Goal: Task Accomplishment & Management: Manage account settings

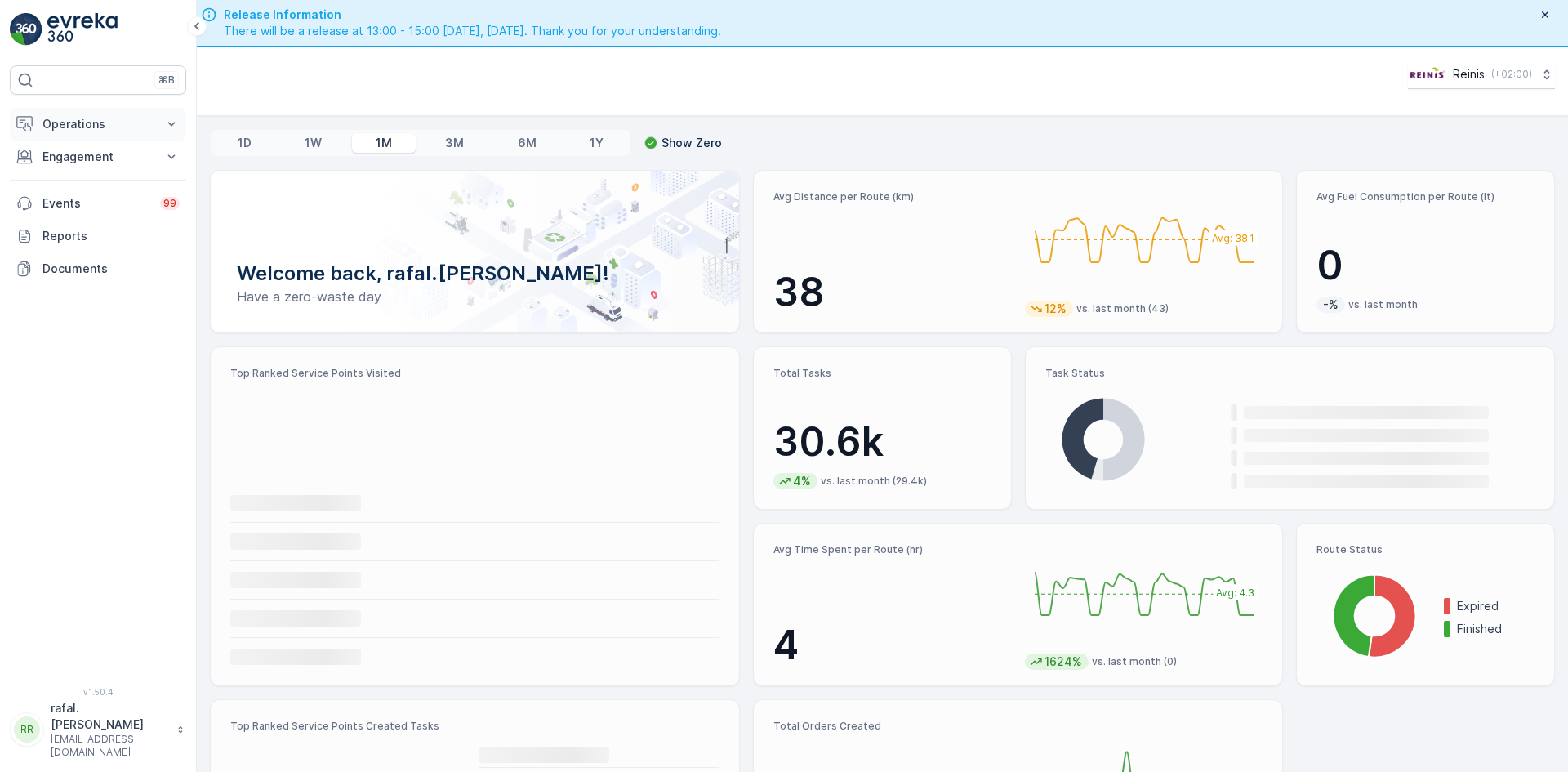
click at [104, 123] on p "Operations" at bounding box center [98, 124] width 111 height 16
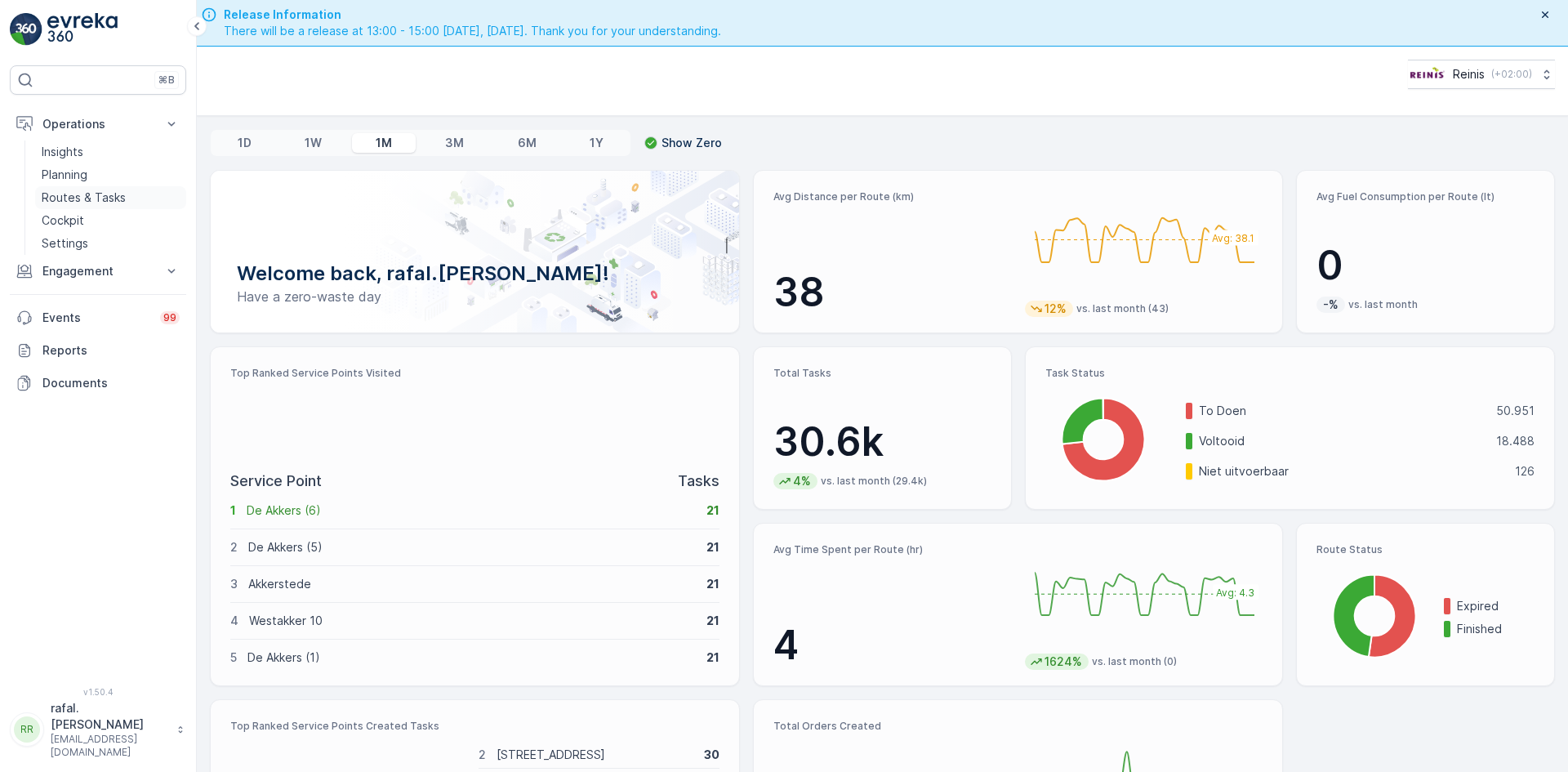
click at [124, 196] on p "Routes & Tasks" at bounding box center [83, 197] width 84 height 16
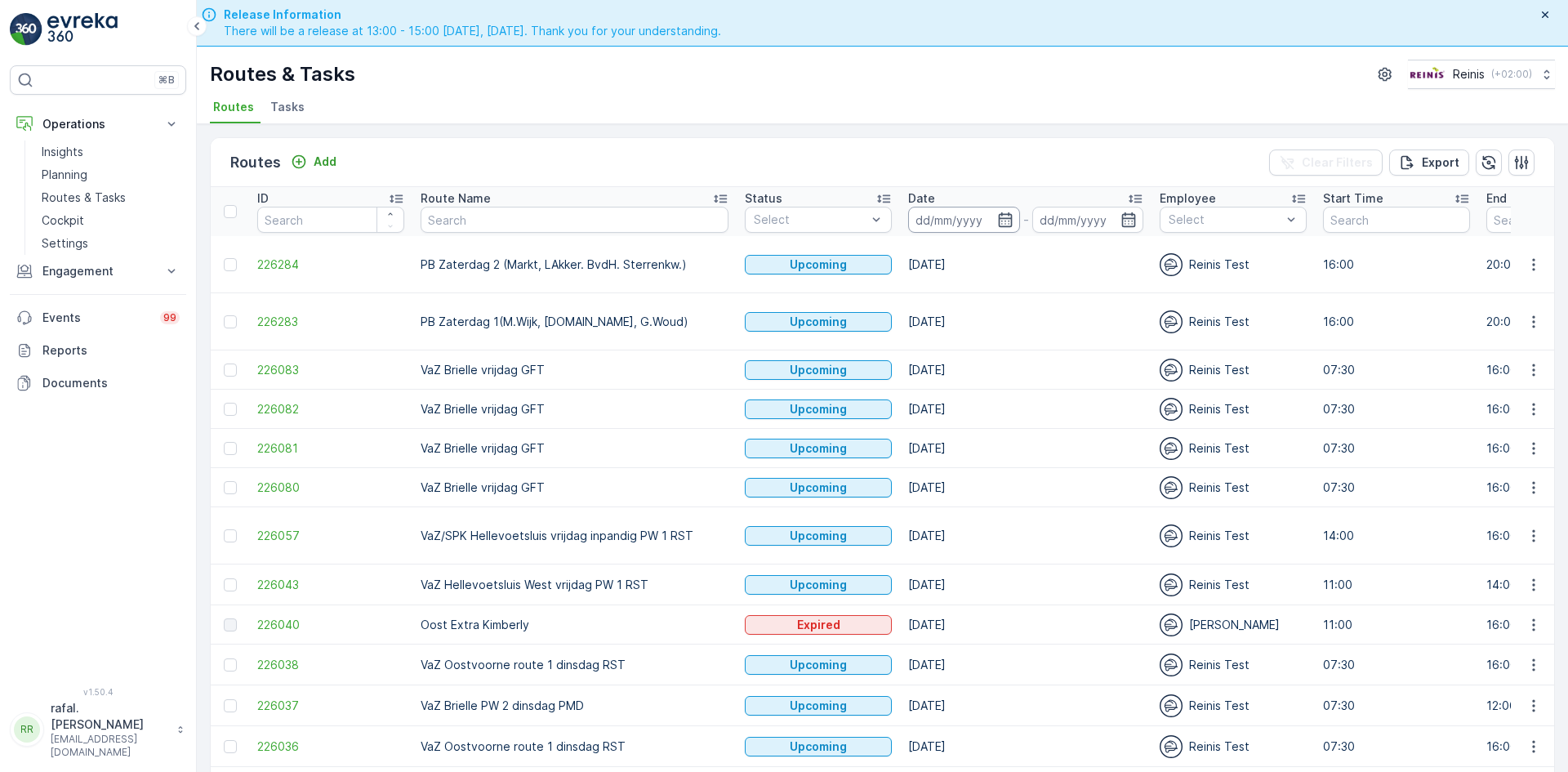
click at [949, 215] on input at bounding box center [964, 219] width 112 height 26
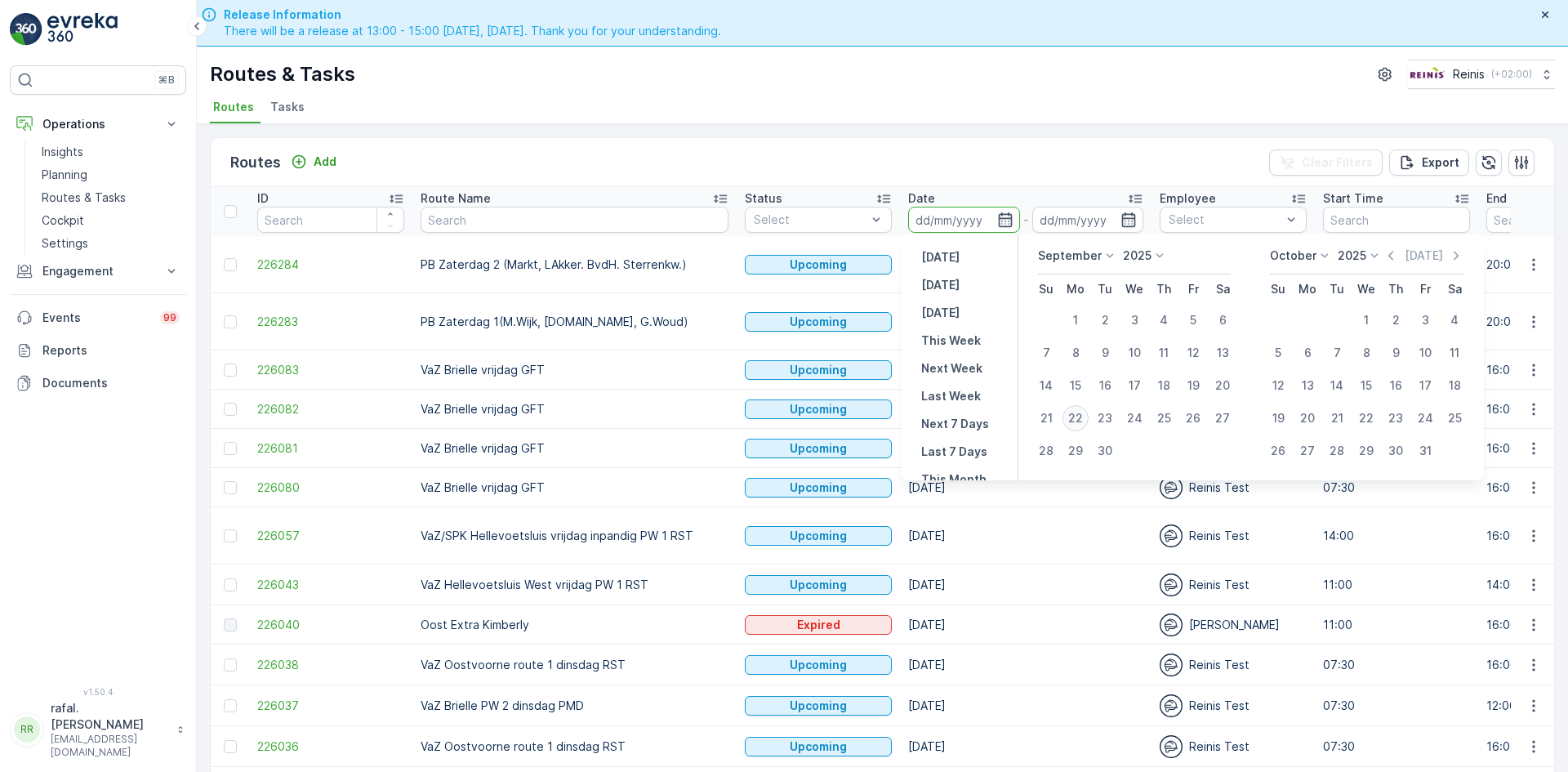
click at [1078, 414] on div "22" at bounding box center [1075, 418] width 26 height 26
type input "[DATE]"
click at [1078, 414] on div "22" at bounding box center [1075, 418] width 26 height 26
type input "[DATE]"
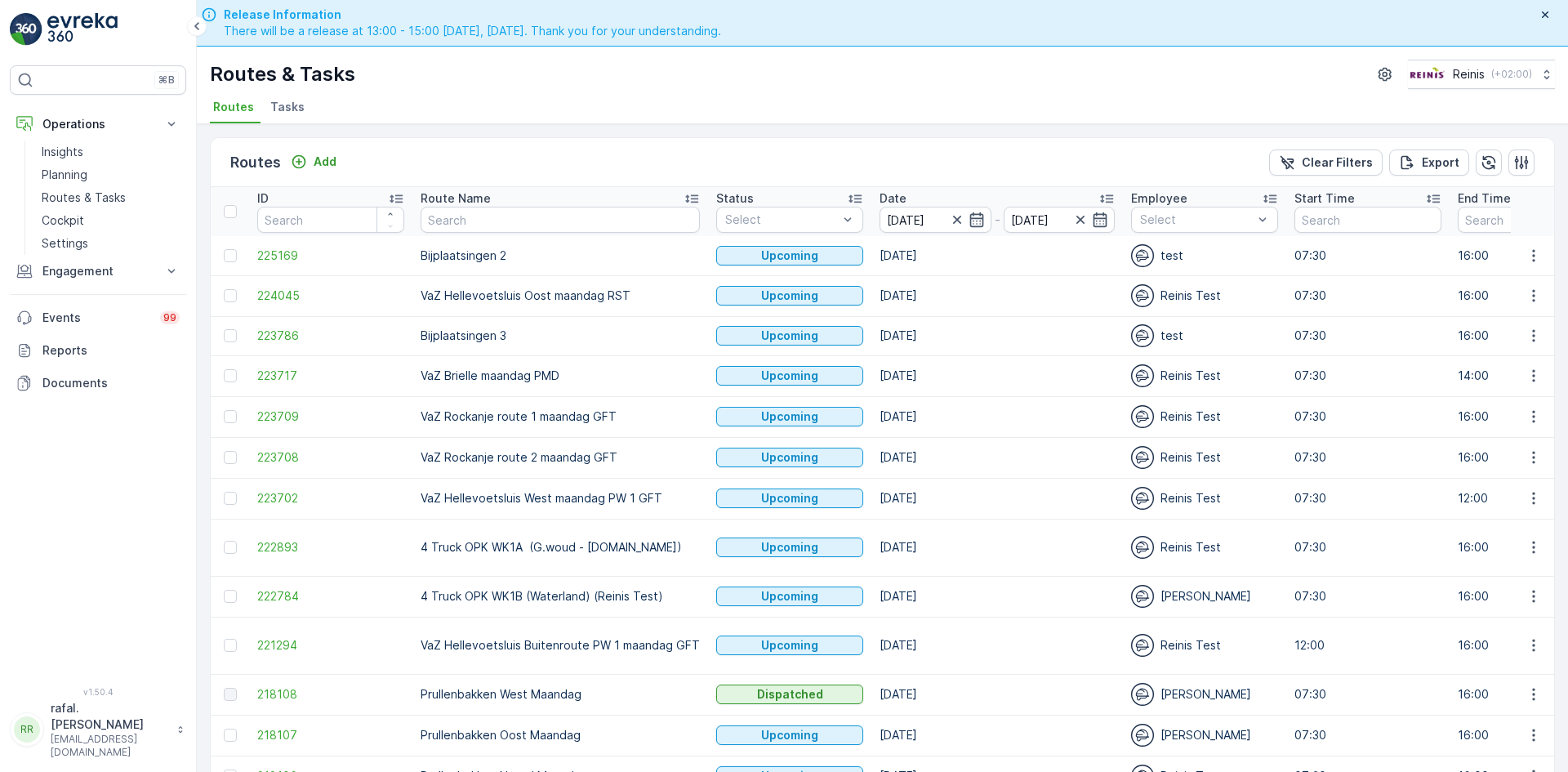
click at [683, 195] on icon at bounding box center [691, 198] width 16 height 16
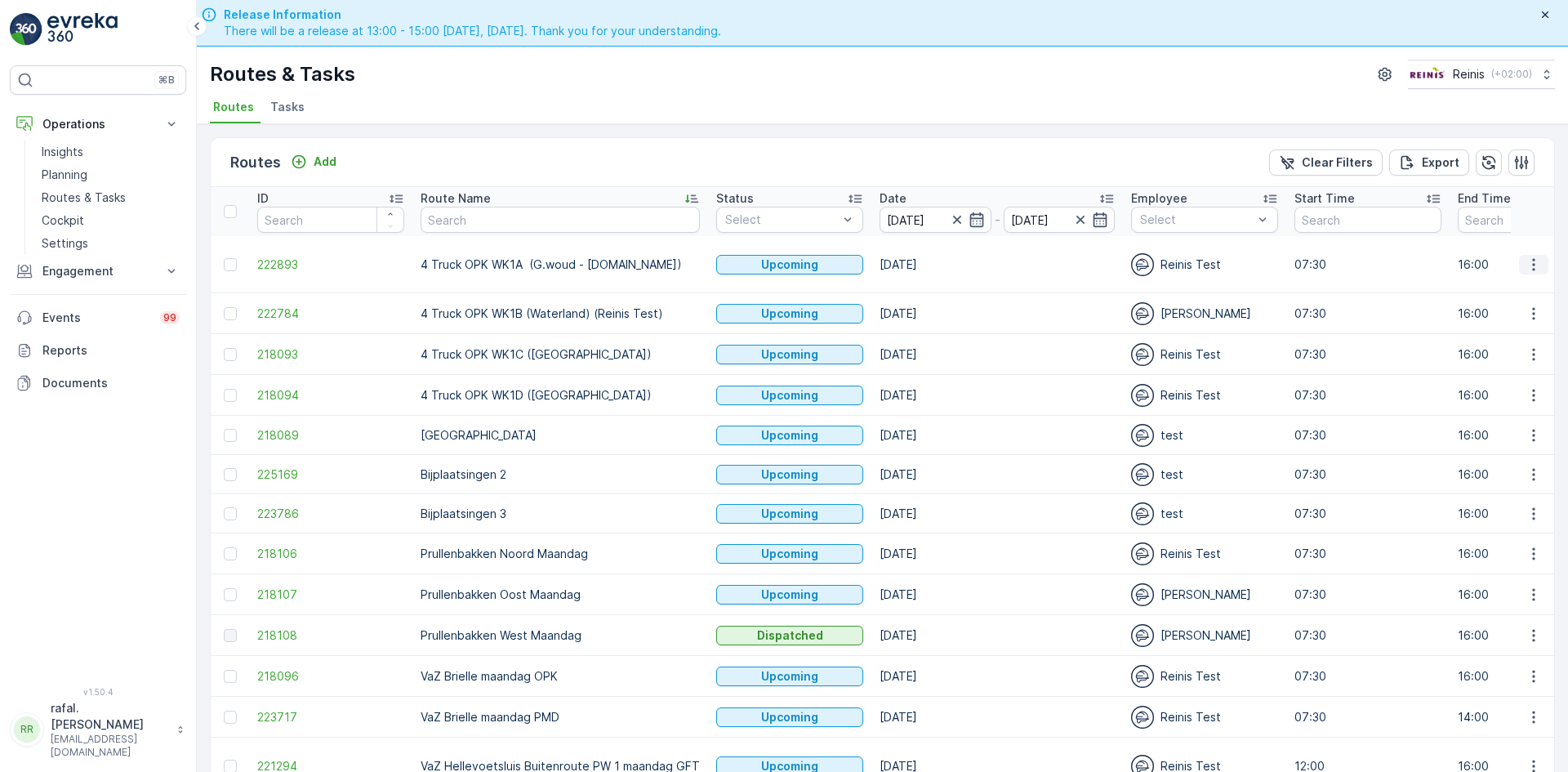
click at [1529, 256] on icon "button" at bounding box center [1534, 265] width 16 height 16
click at [1487, 372] on span "Change Assignee" at bounding box center [1495, 372] width 96 height 16
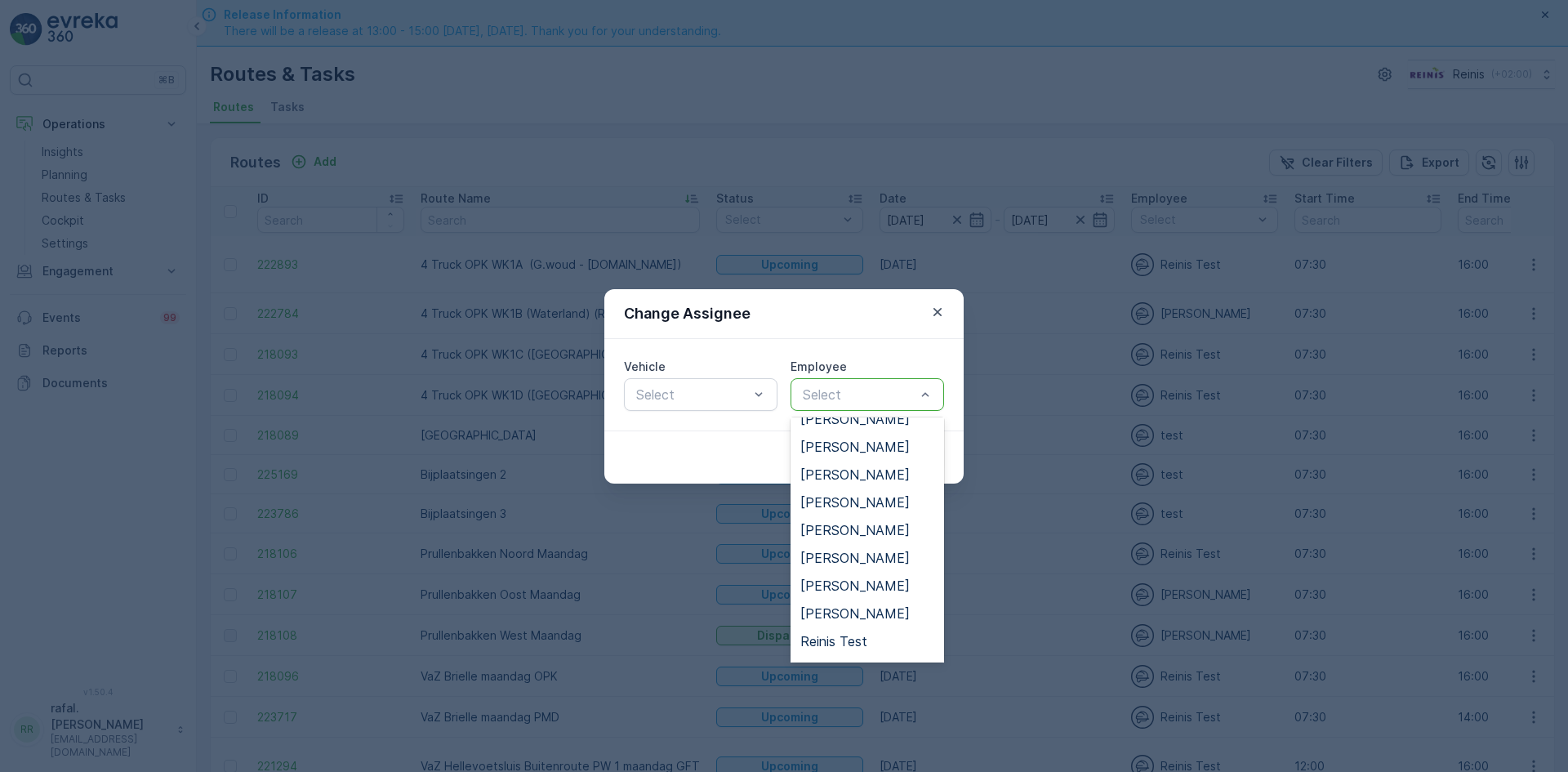
scroll to position [307, 0]
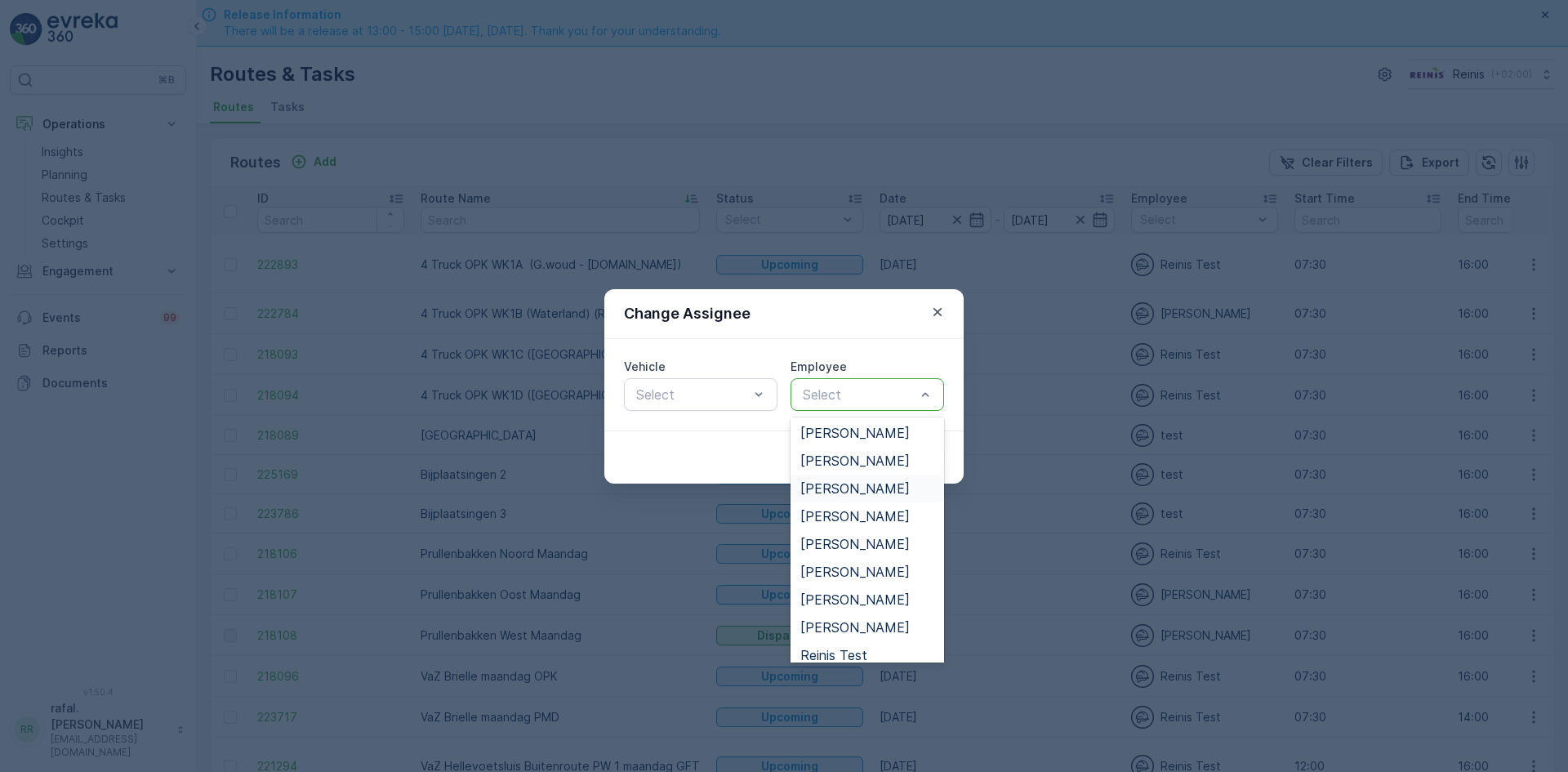
click at [871, 481] on span "[PERSON_NAME]" at bounding box center [855, 489] width 109 height 14
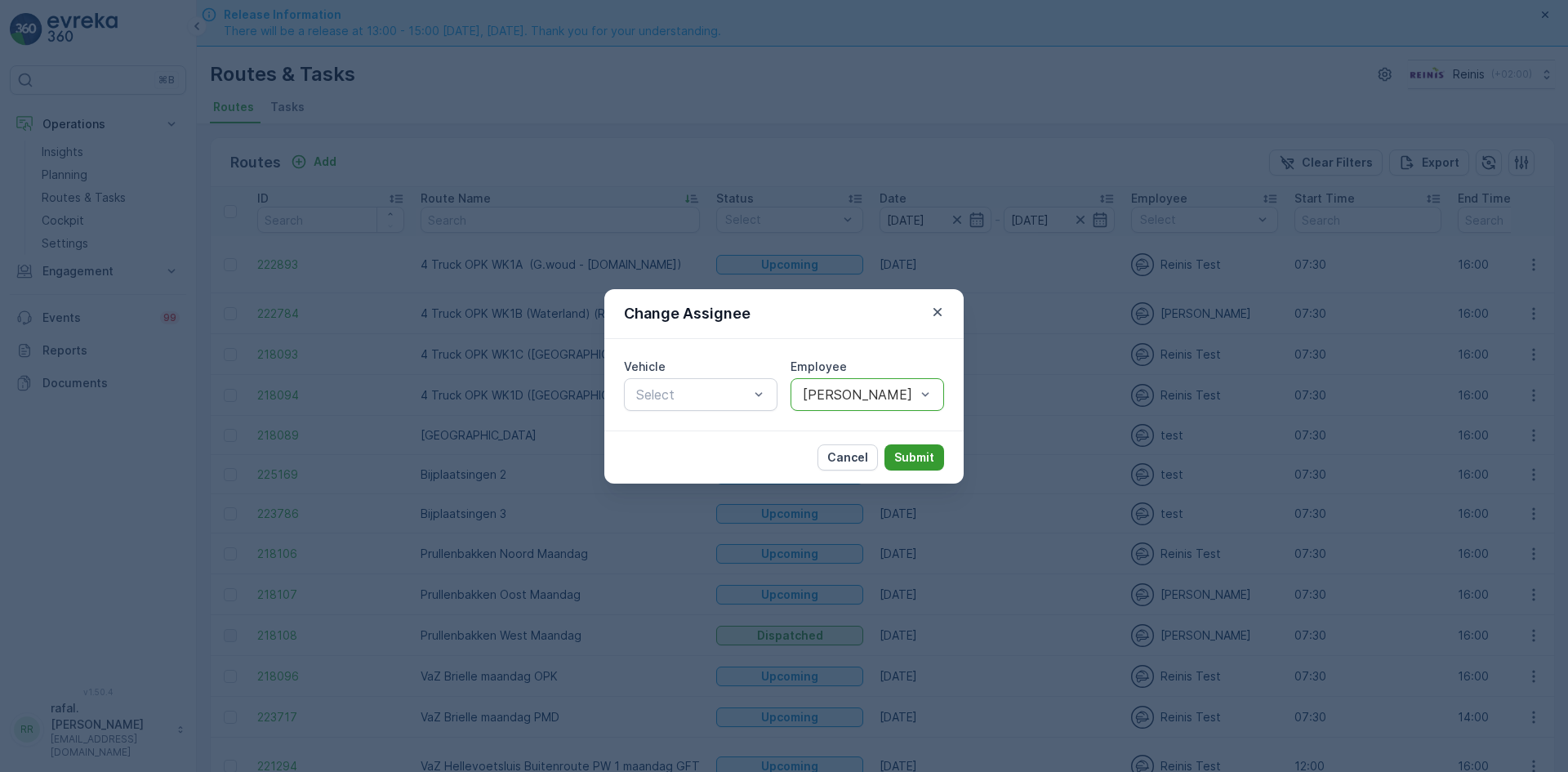
click at [912, 460] on p "Submit" at bounding box center [914, 457] width 40 height 16
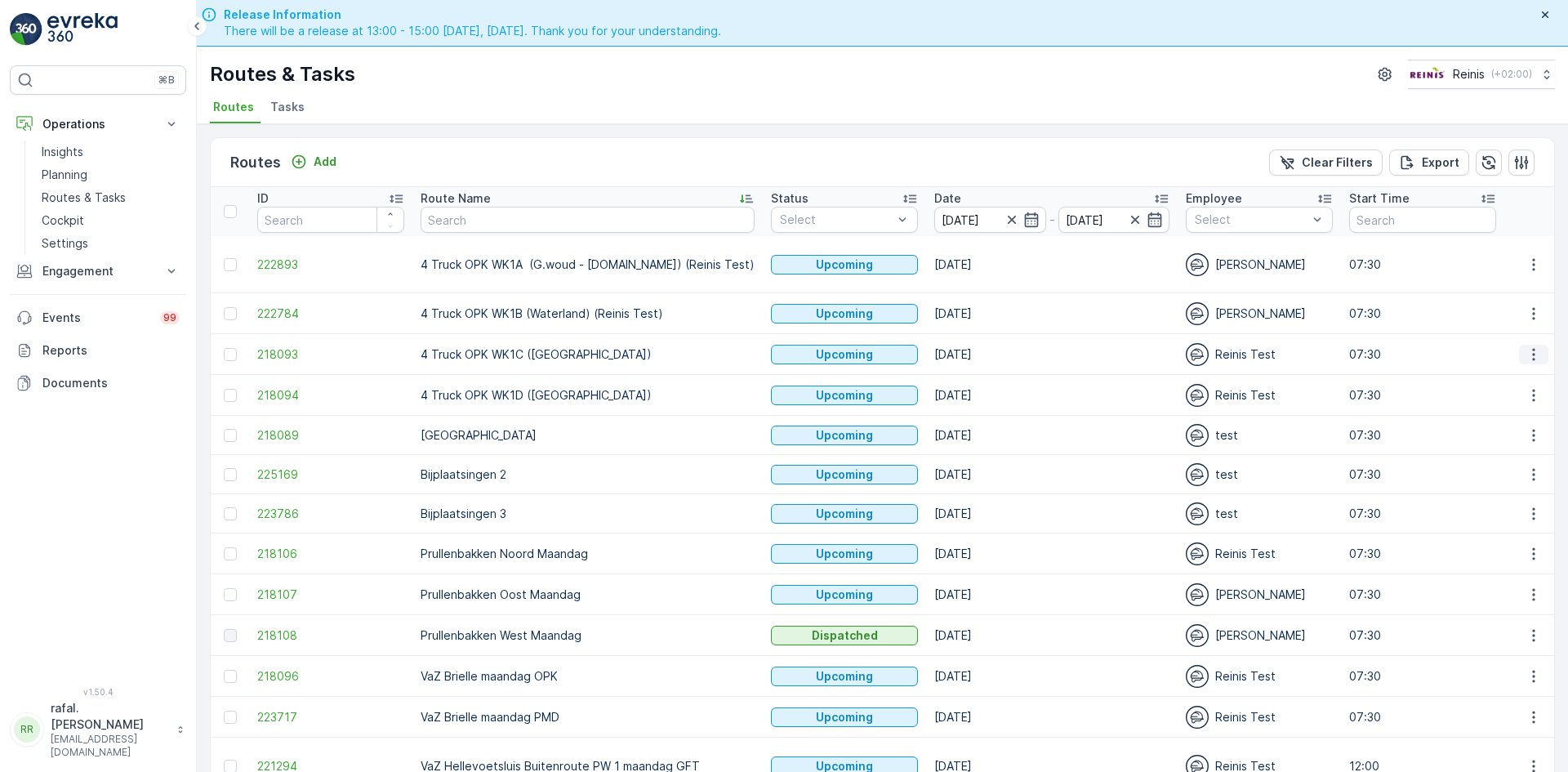
click at [1532, 348] on icon "button" at bounding box center [1533, 354] width 3 height 13
click at [1501, 457] on span "Change Assignee" at bounding box center [1495, 454] width 96 height 16
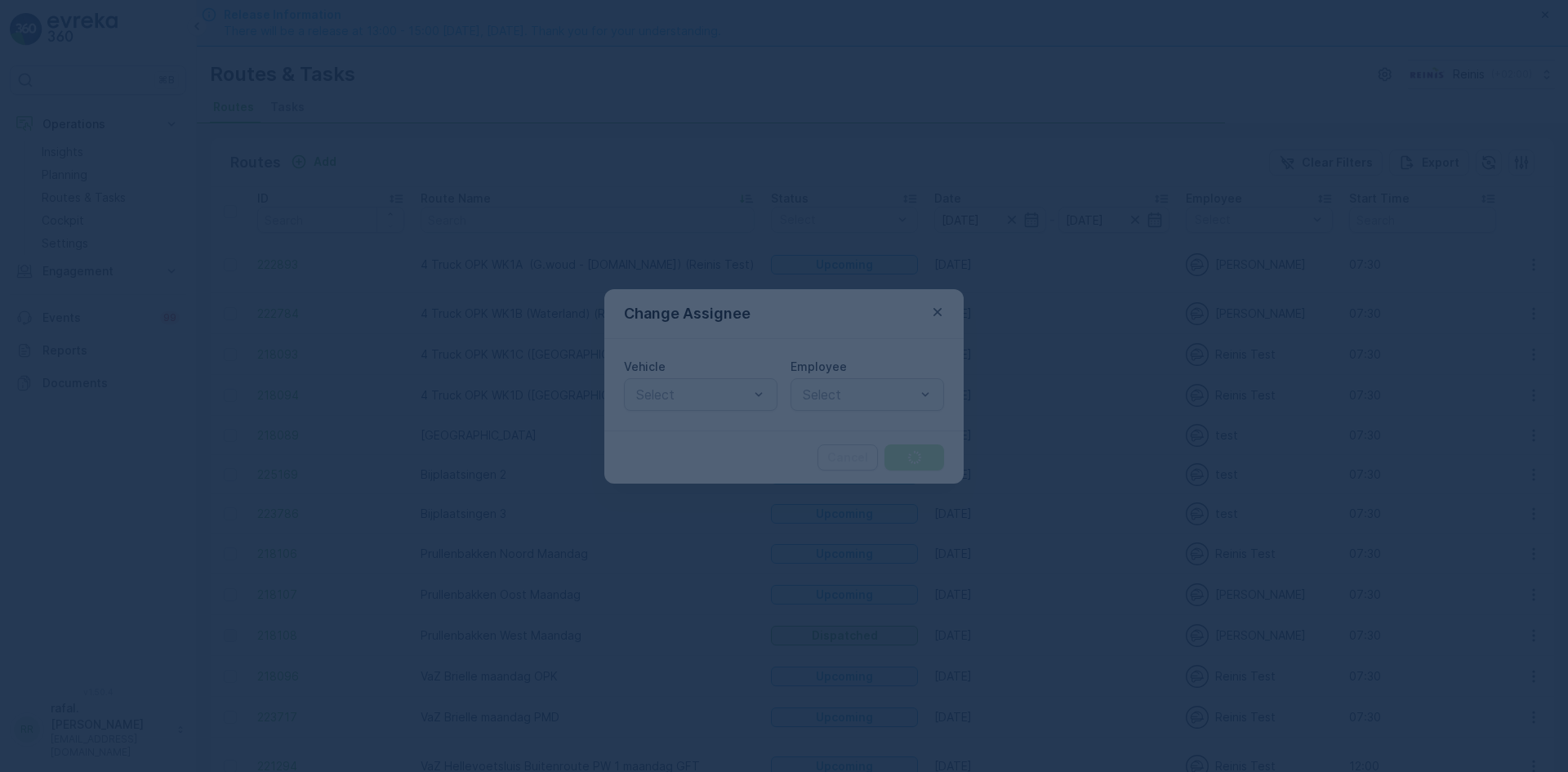
click at [904, 404] on div "Select" at bounding box center [867, 395] width 153 height 32
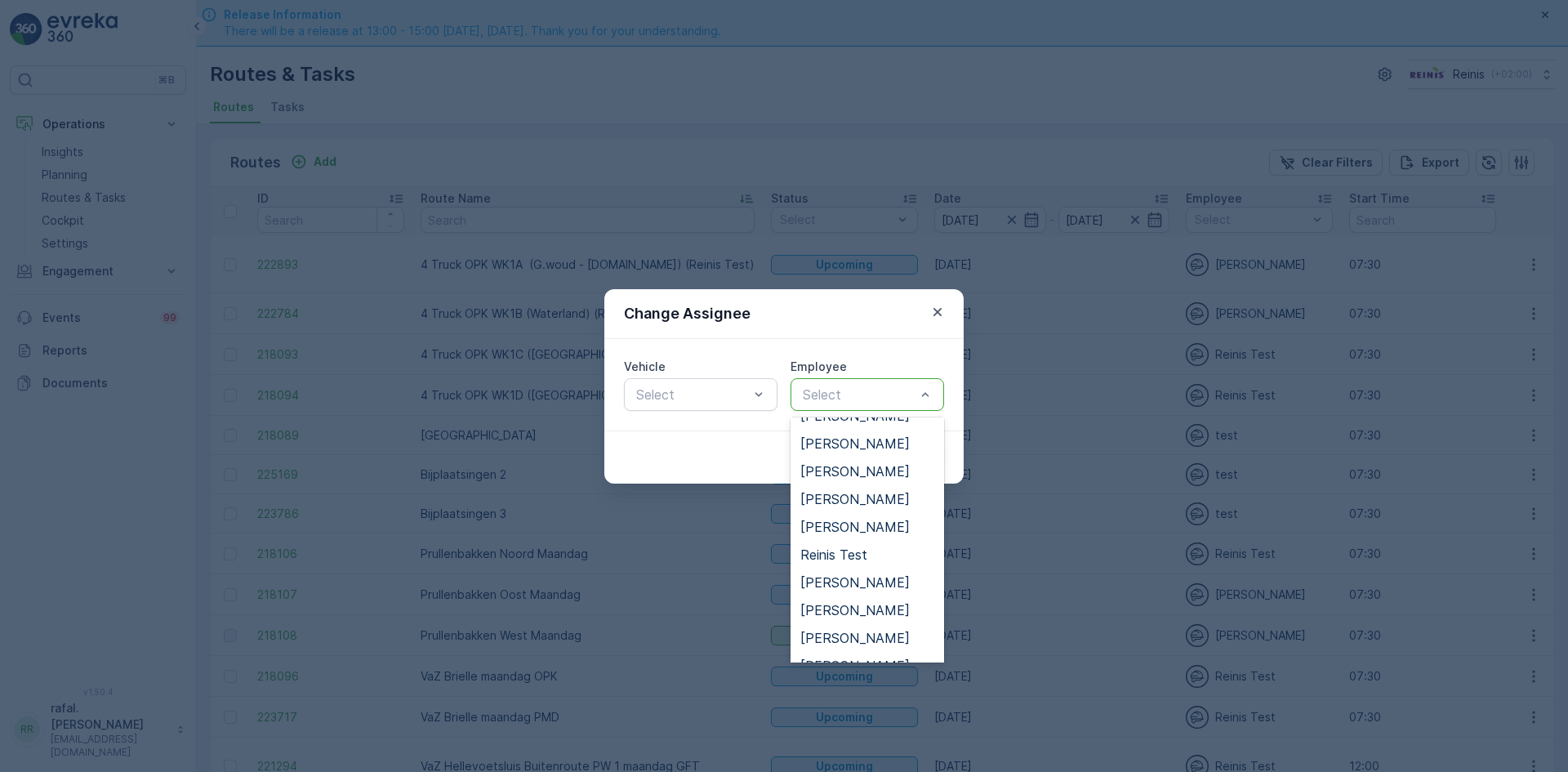
scroll to position [471, 0]
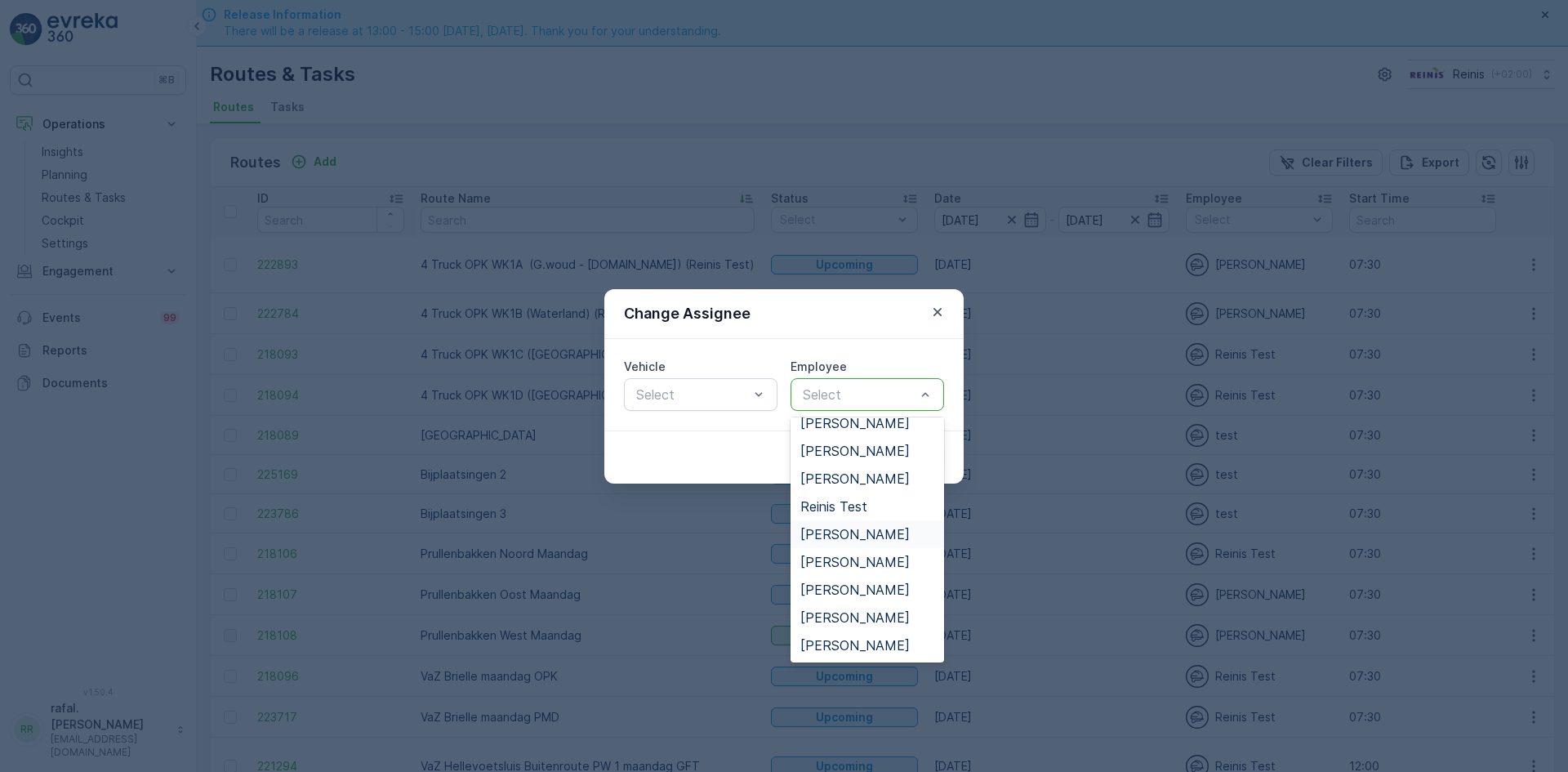
click at [866, 527] on span "[PERSON_NAME]" at bounding box center [855, 534] width 109 height 14
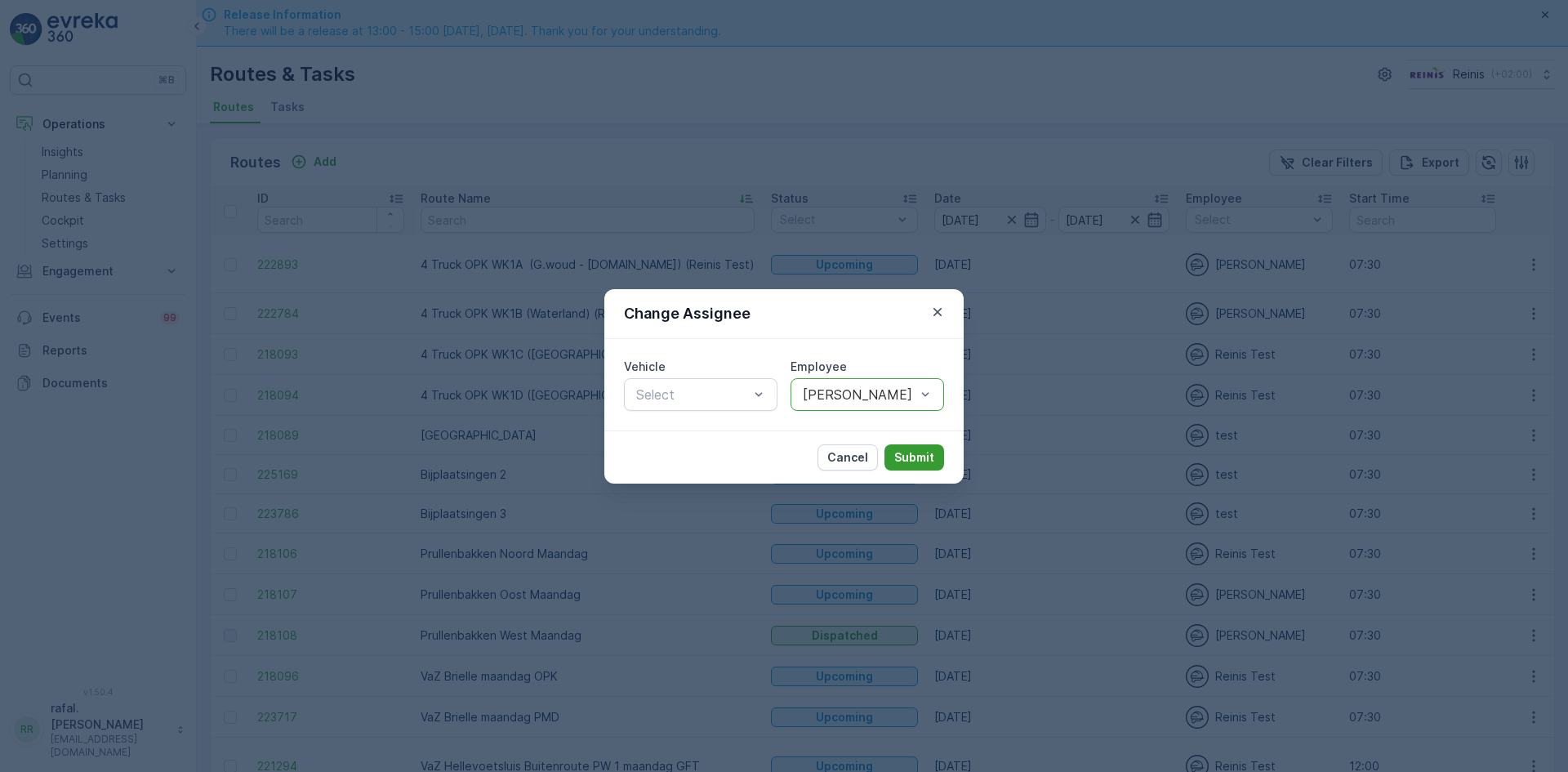
click at [905, 457] on p "Submit" at bounding box center [914, 457] width 40 height 16
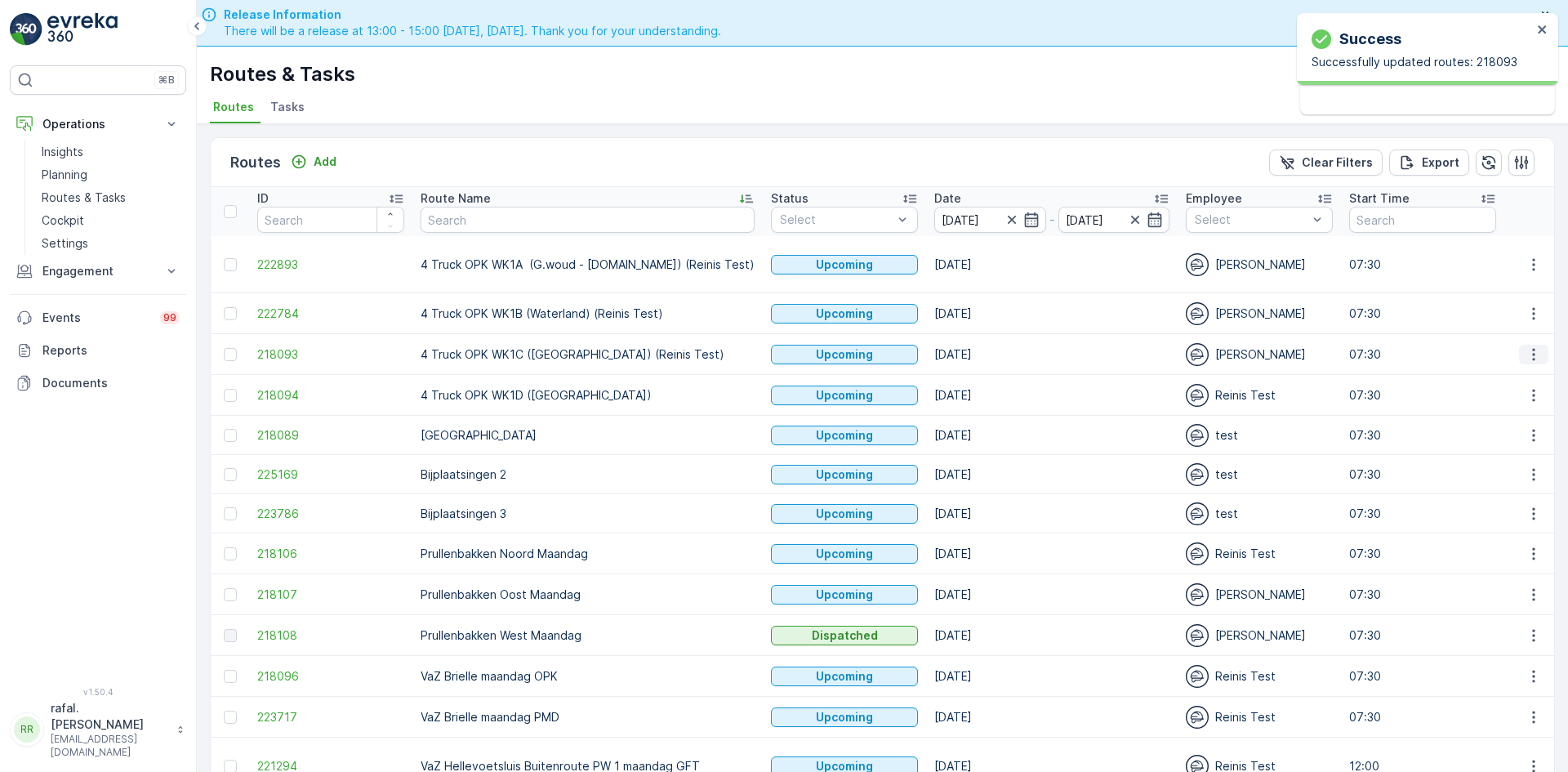
click at [1532, 348] on icon "button" at bounding box center [1533, 354] width 3 height 13
click at [1512, 448] on span "Change Assignee" at bounding box center [1495, 454] width 96 height 16
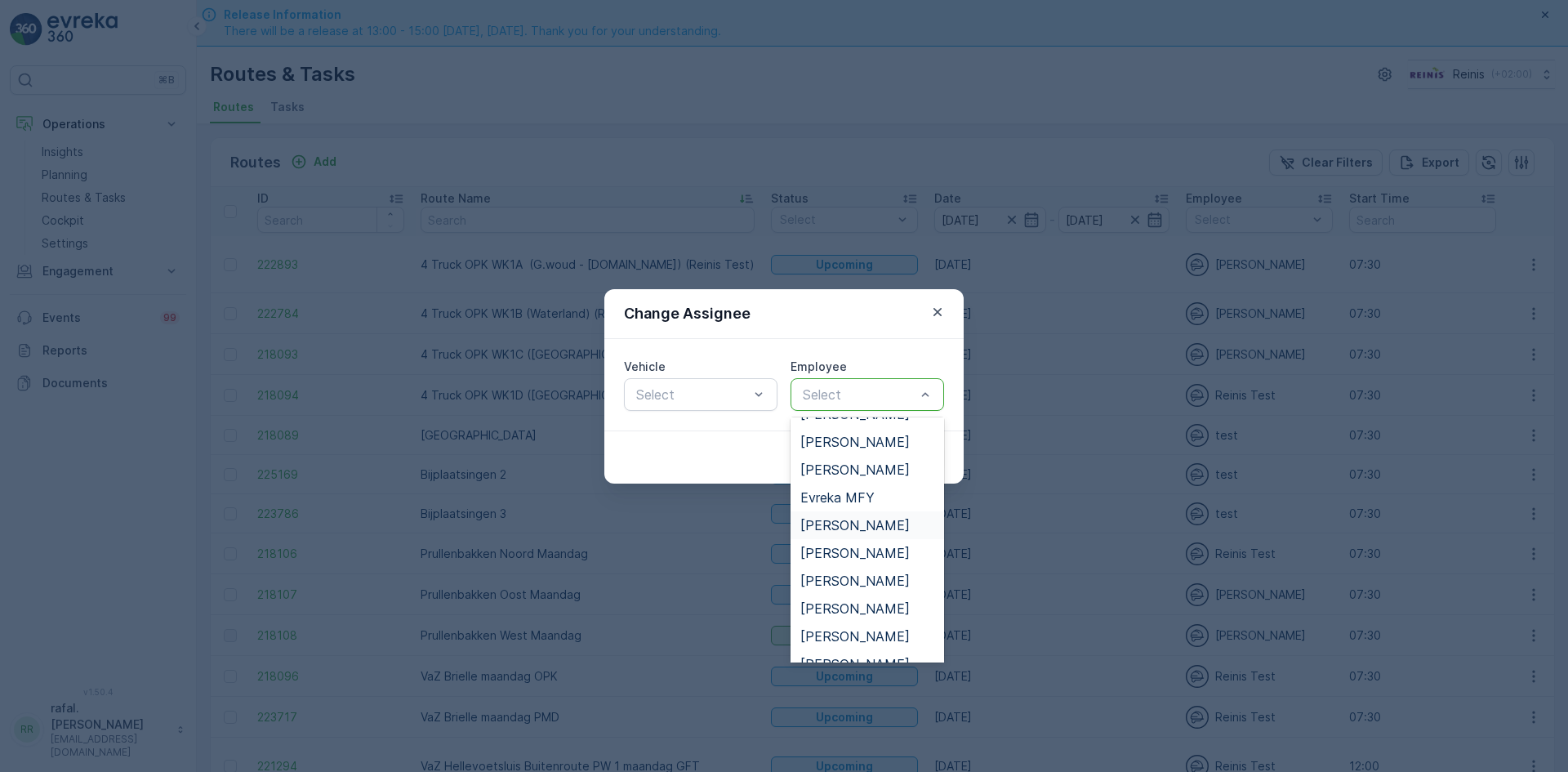
scroll to position [163, 0]
click at [853, 545] on span "[PERSON_NAME]" at bounding box center [855, 549] width 109 height 14
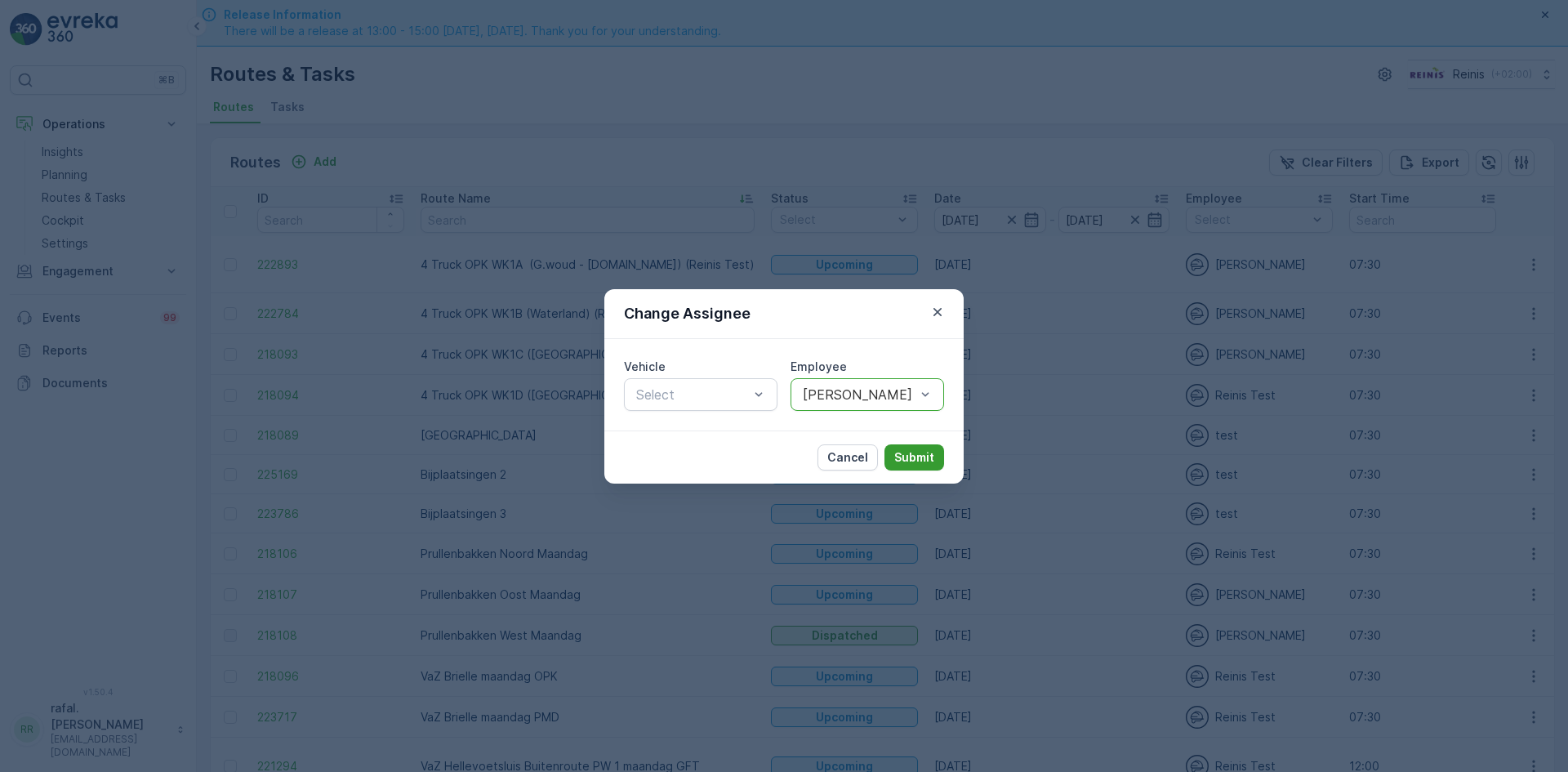
click at [903, 447] on button "Submit" at bounding box center [914, 457] width 59 height 26
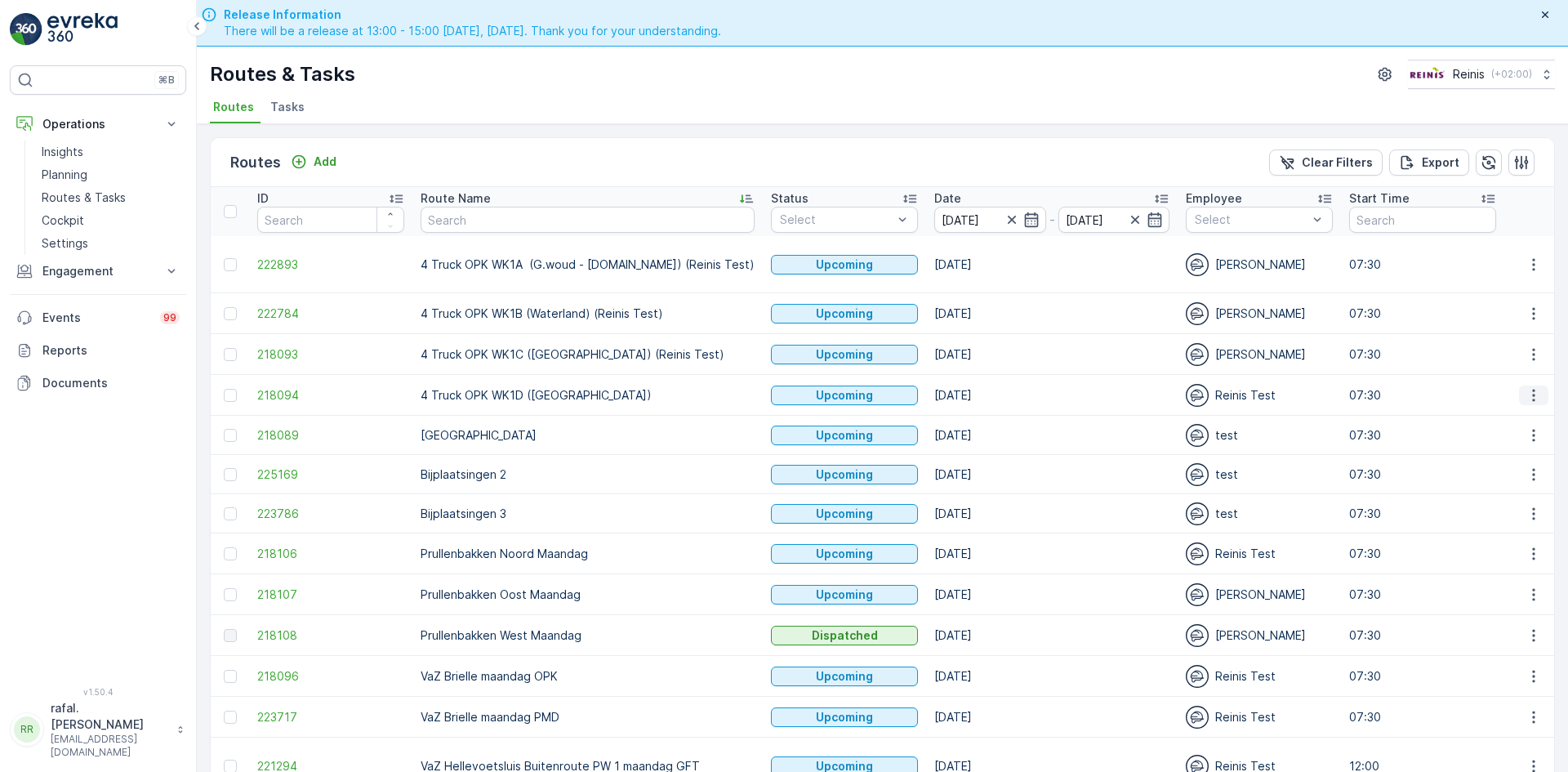
click at [1532, 389] on icon "button" at bounding box center [1533, 395] width 3 height 13
click at [1503, 493] on span "Change Assignee" at bounding box center [1495, 495] width 96 height 16
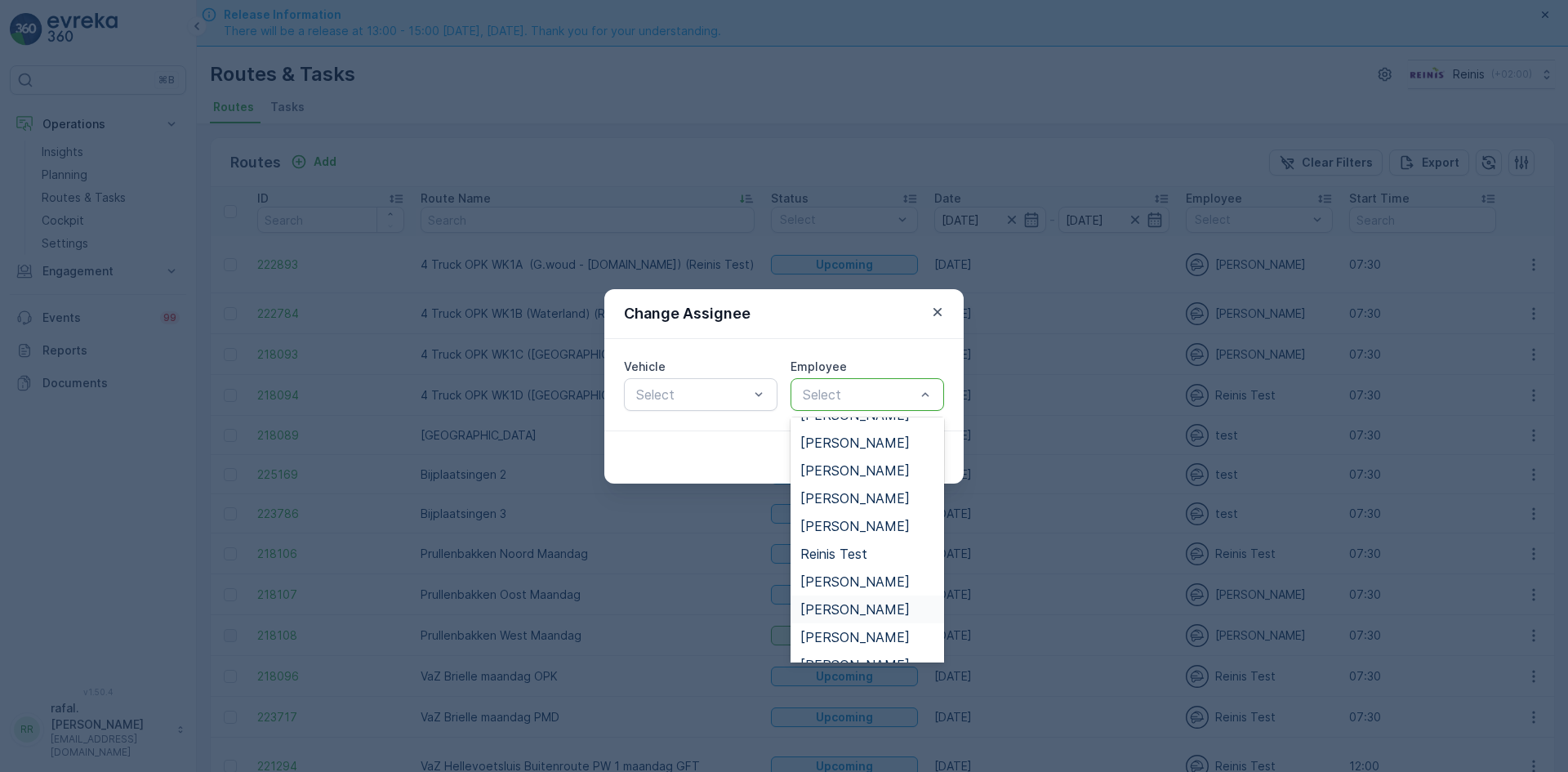
scroll to position [471, 0]
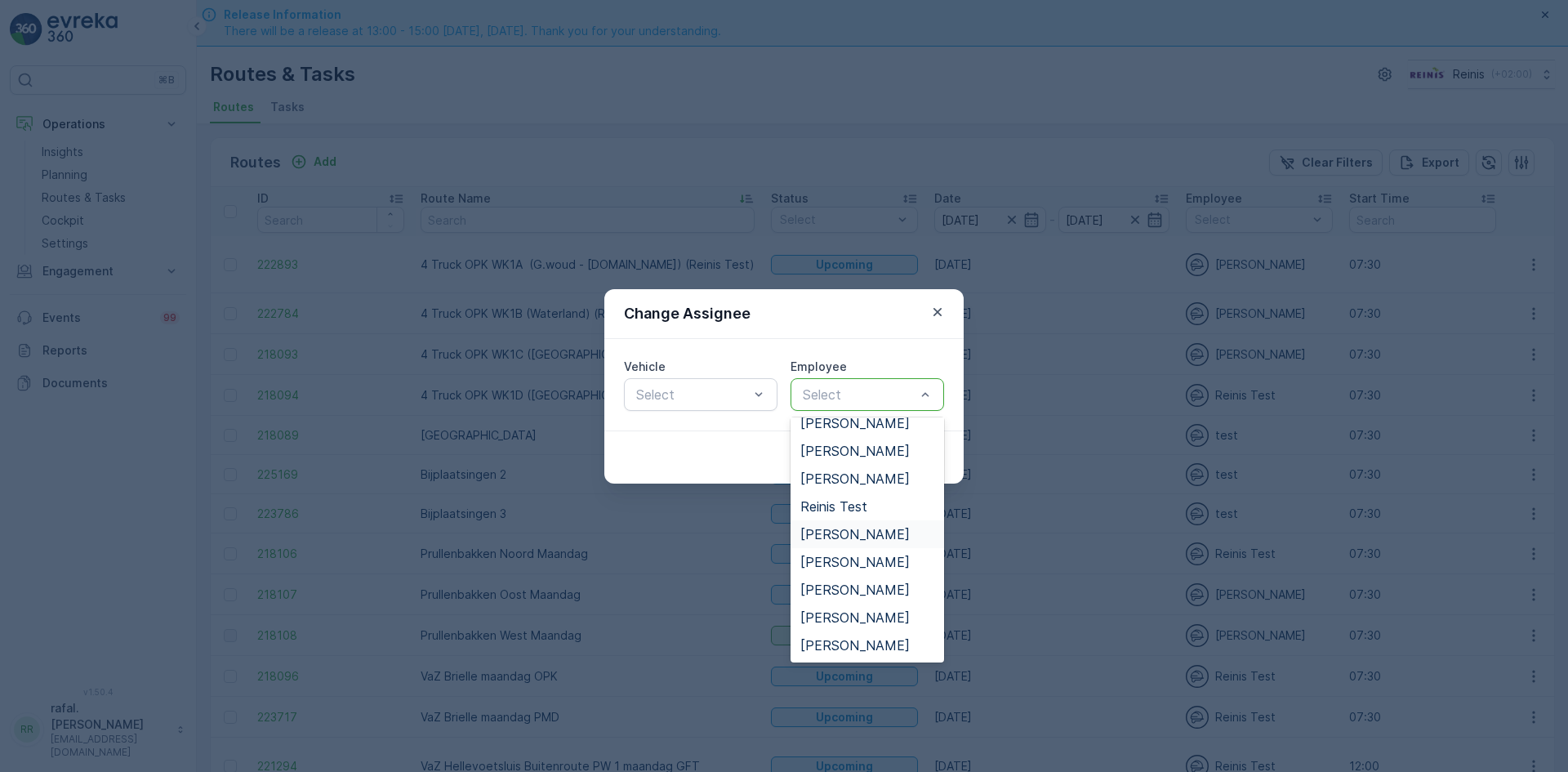
click at [862, 527] on span "[PERSON_NAME]" at bounding box center [855, 534] width 109 height 14
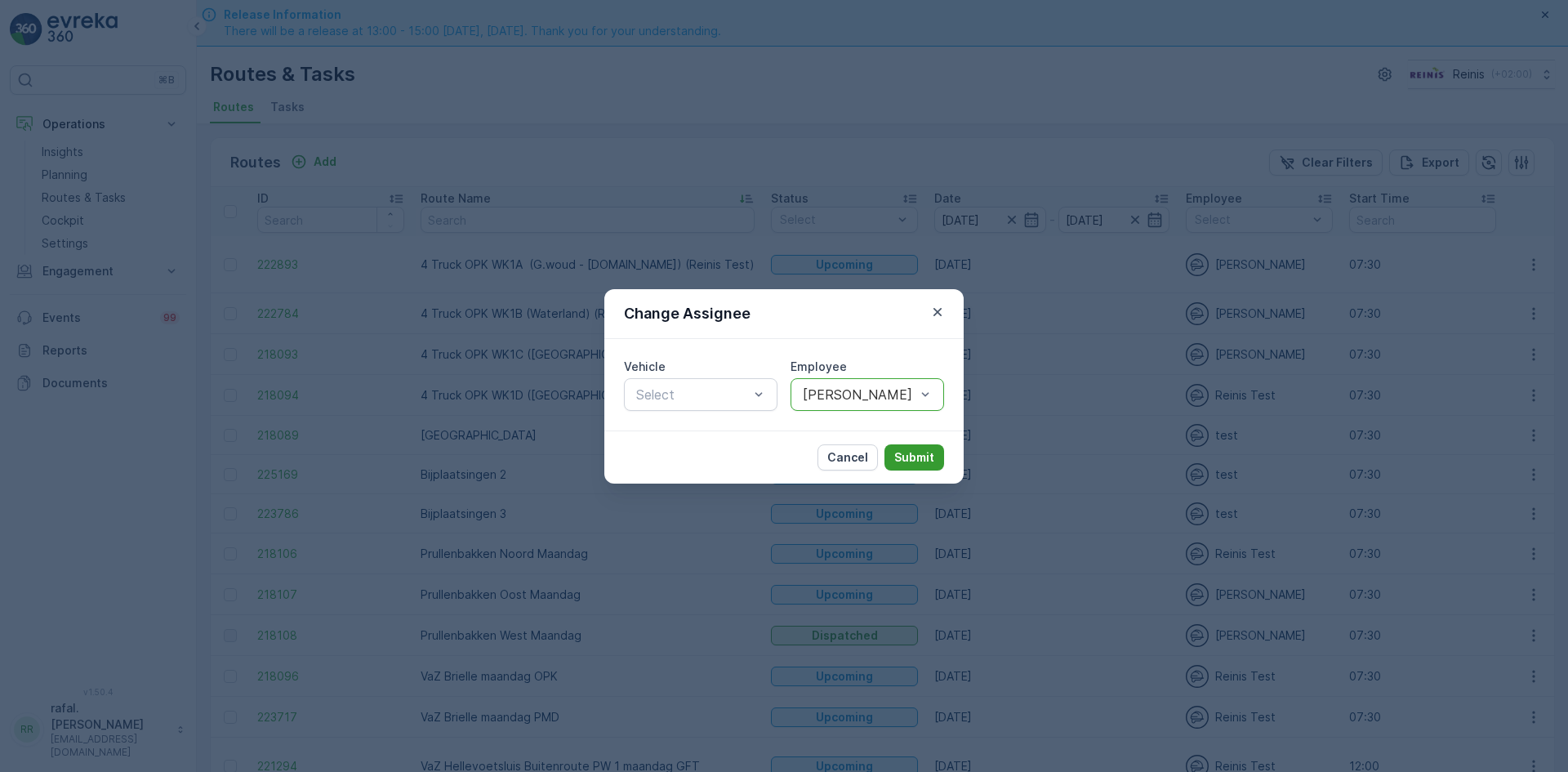
click at [912, 459] on p "Submit" at bounding box center [914, 457] width 40 height 16
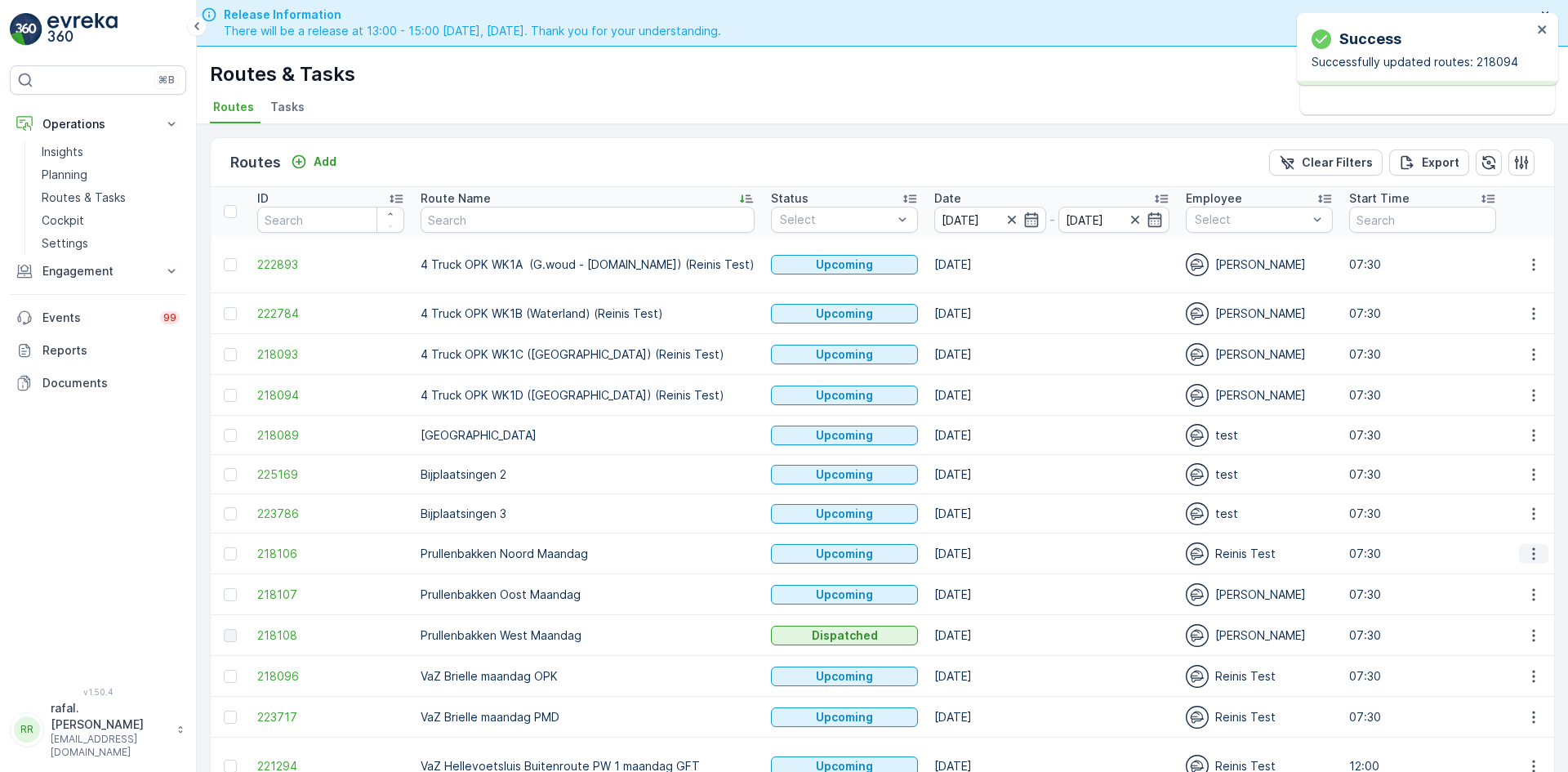
click at [1532, 545] on icon "button" at bounding box center [1534, 553] width 16 height 16
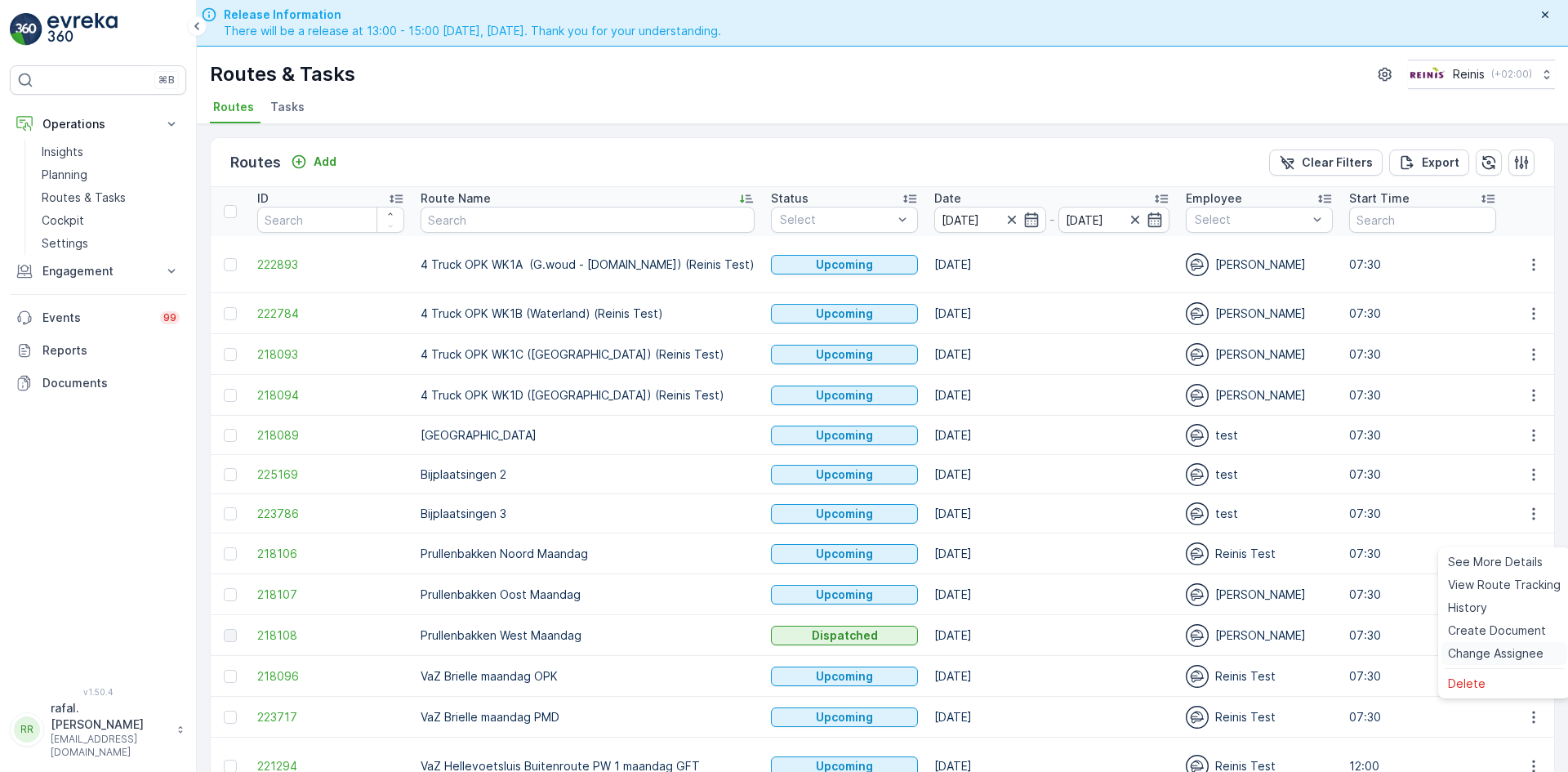
click at [1503, 655] on span "Change Assignee" at bounding box center [1495, 654] width 96 height 16
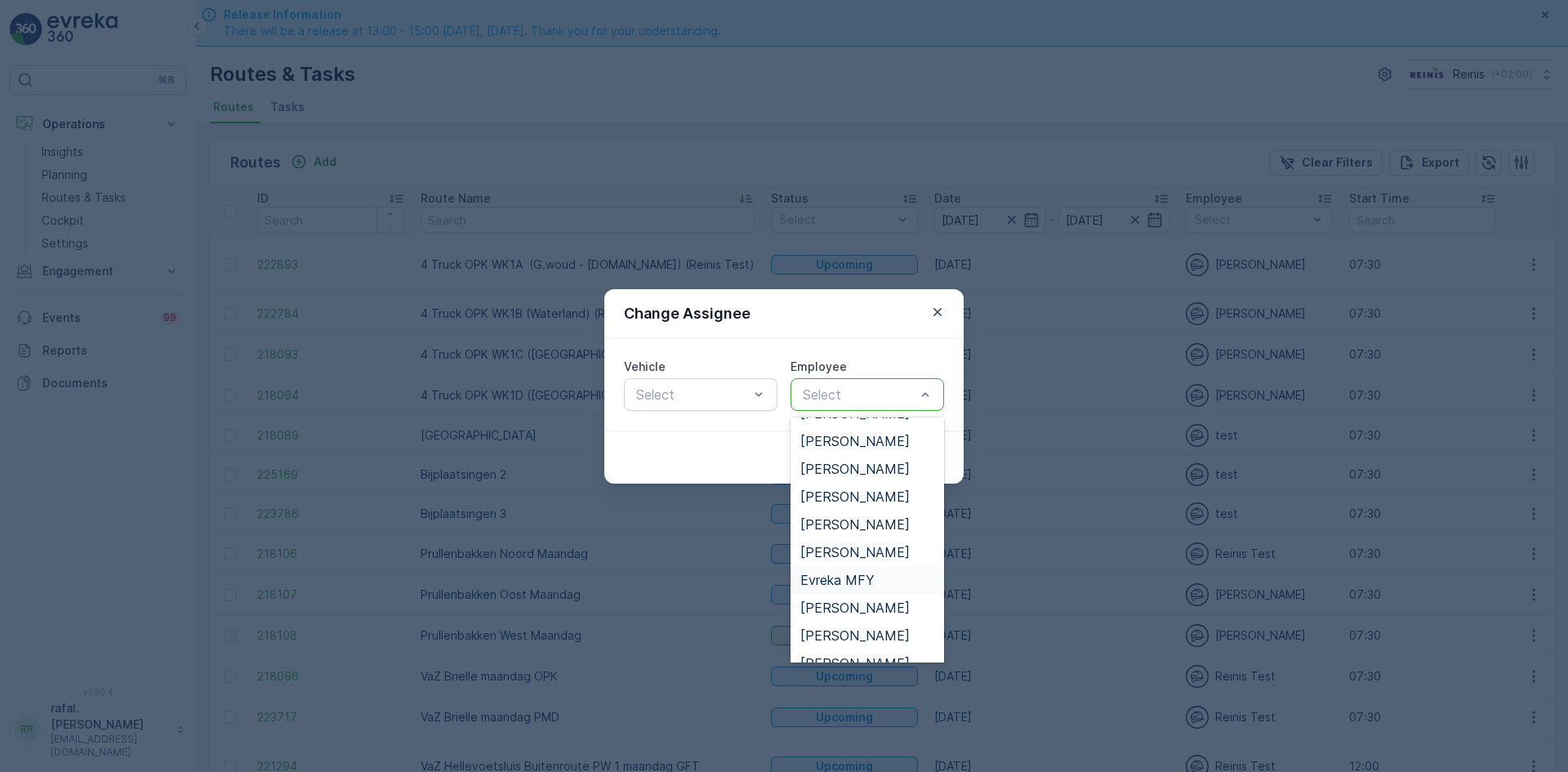
scroll to position [408, 0]
click at [851, 582] on span "[PERSON_NAME]" at bounding box center [855, 581] width 109 height 14
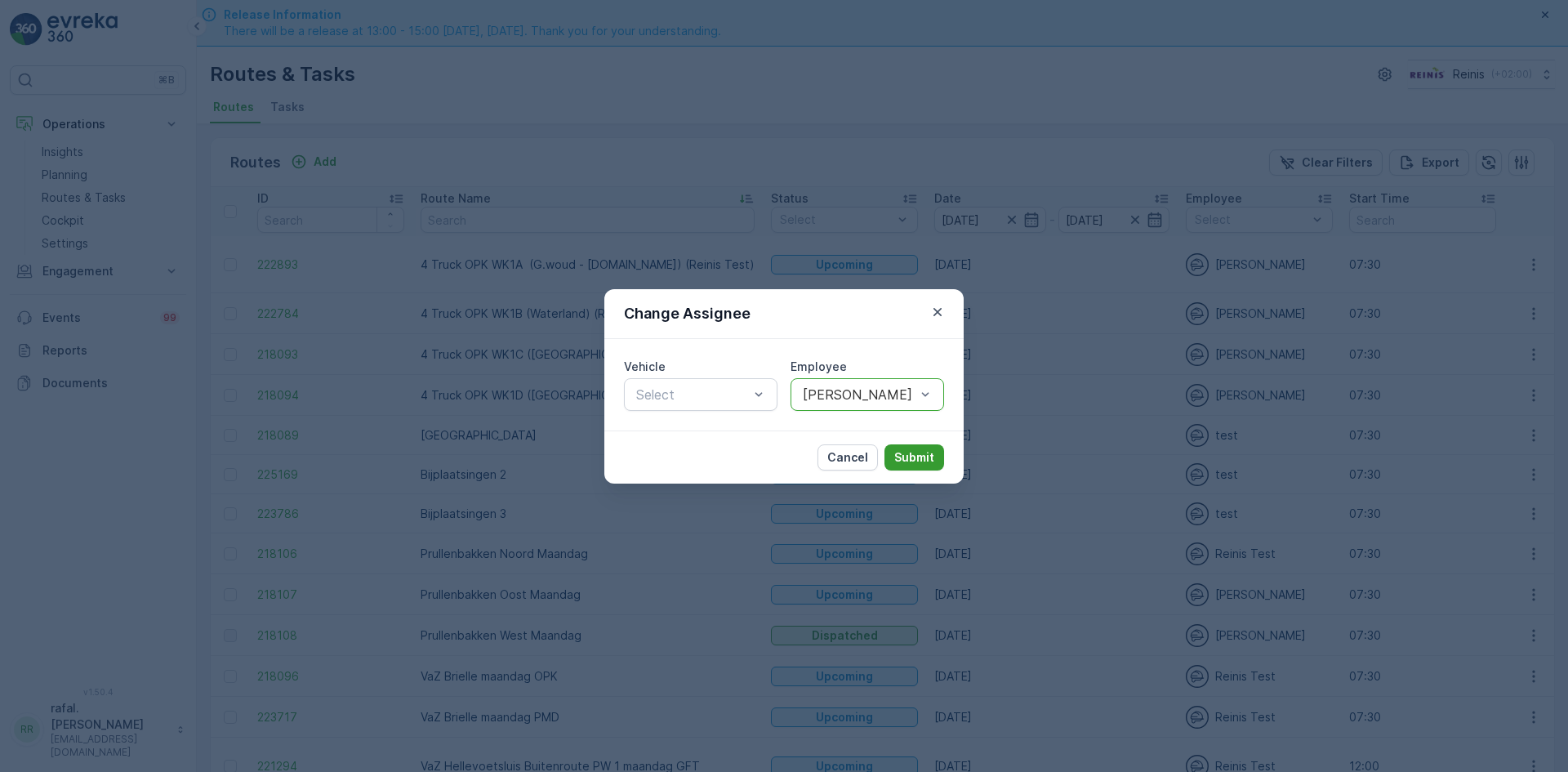
click at [913, 453] on p "Submit" at bounding box center [914, 457] width 40 height 16
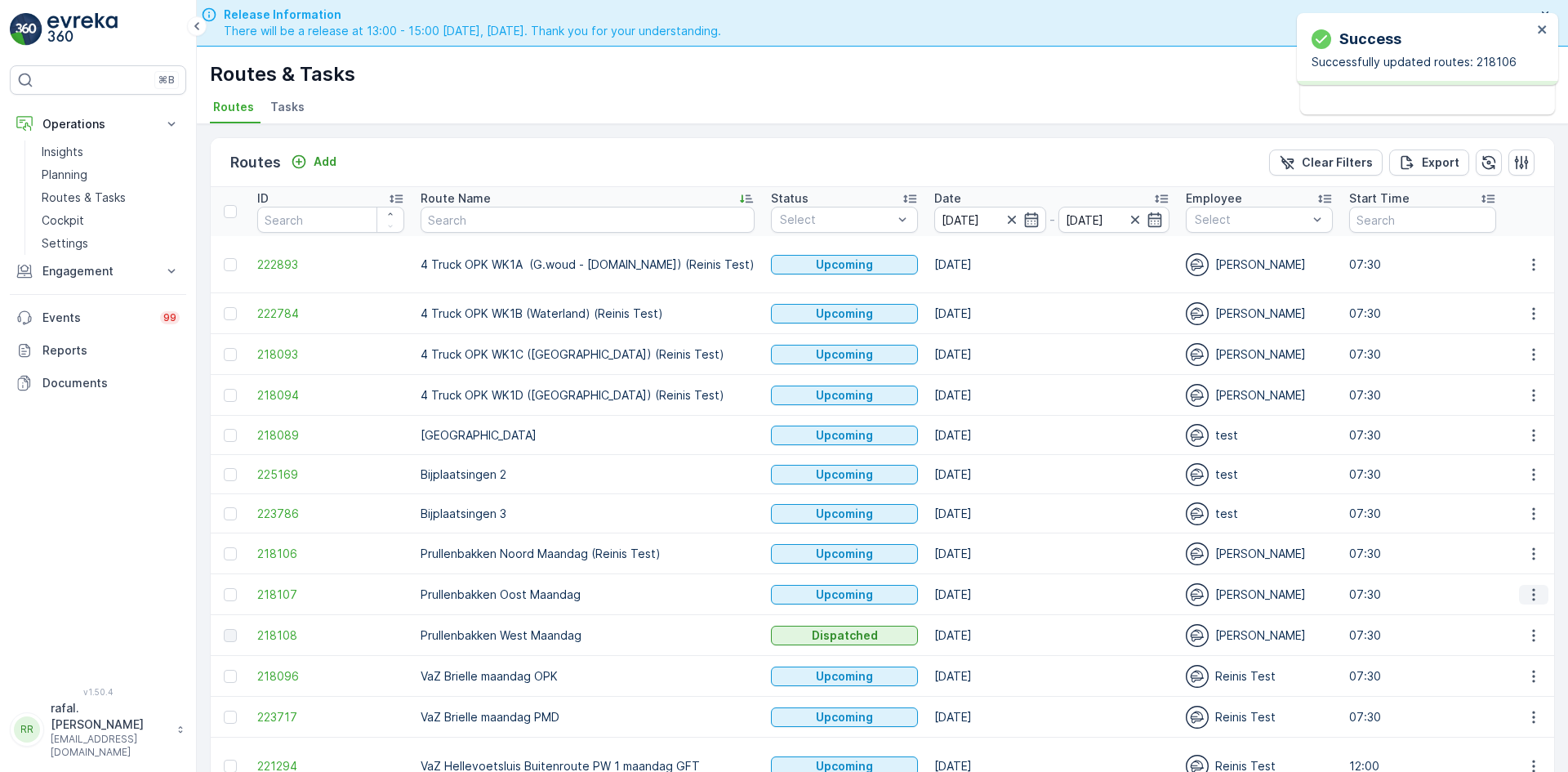
click at [1528, 586] on icon "button" at bounding box center [1534, 594] width 16 height 16
click at [1514, 692] on span "Change Assignee" at bounding box center [1495, 694] width 96 height 16
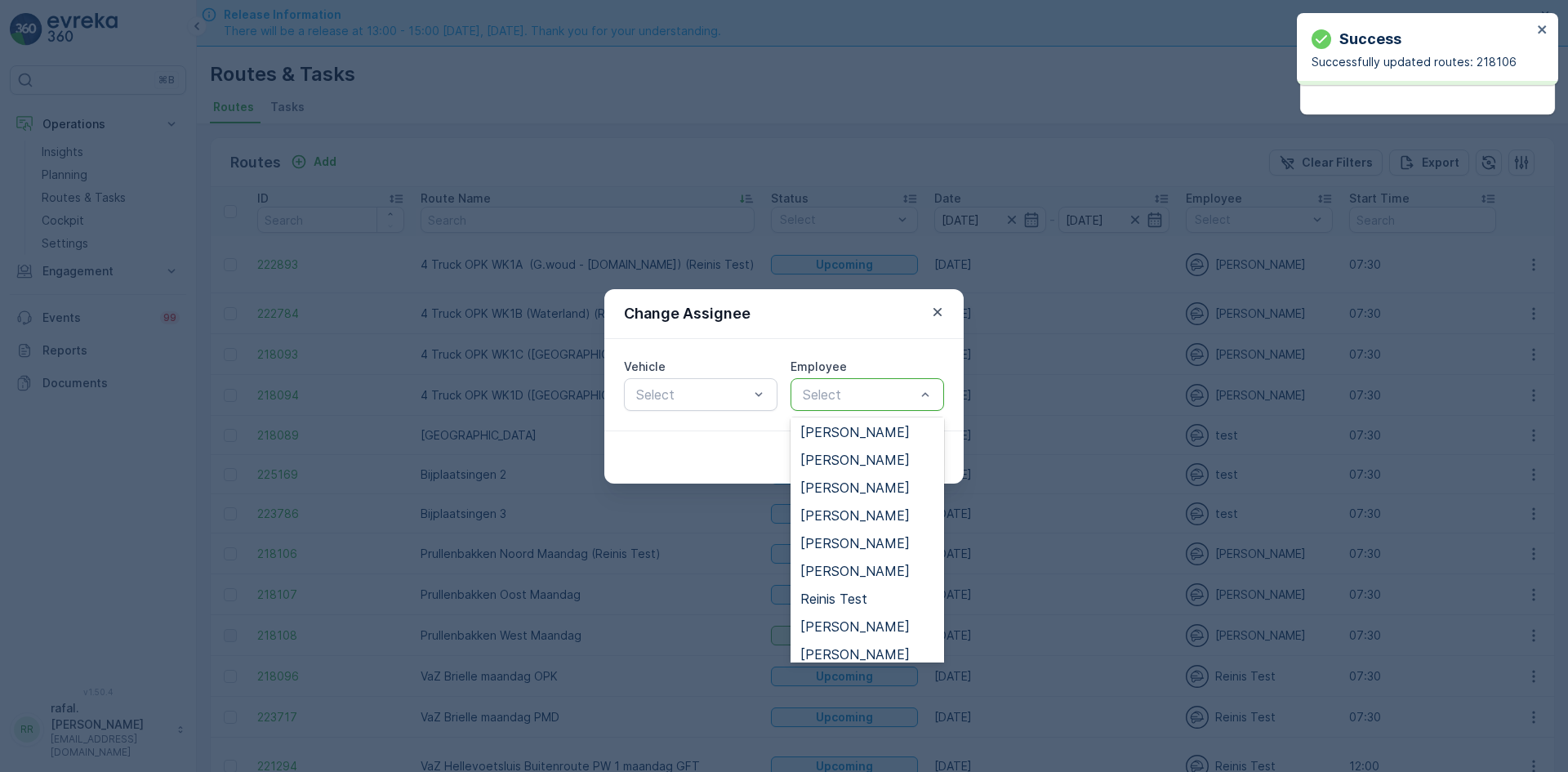
scroll to position [817, 0]
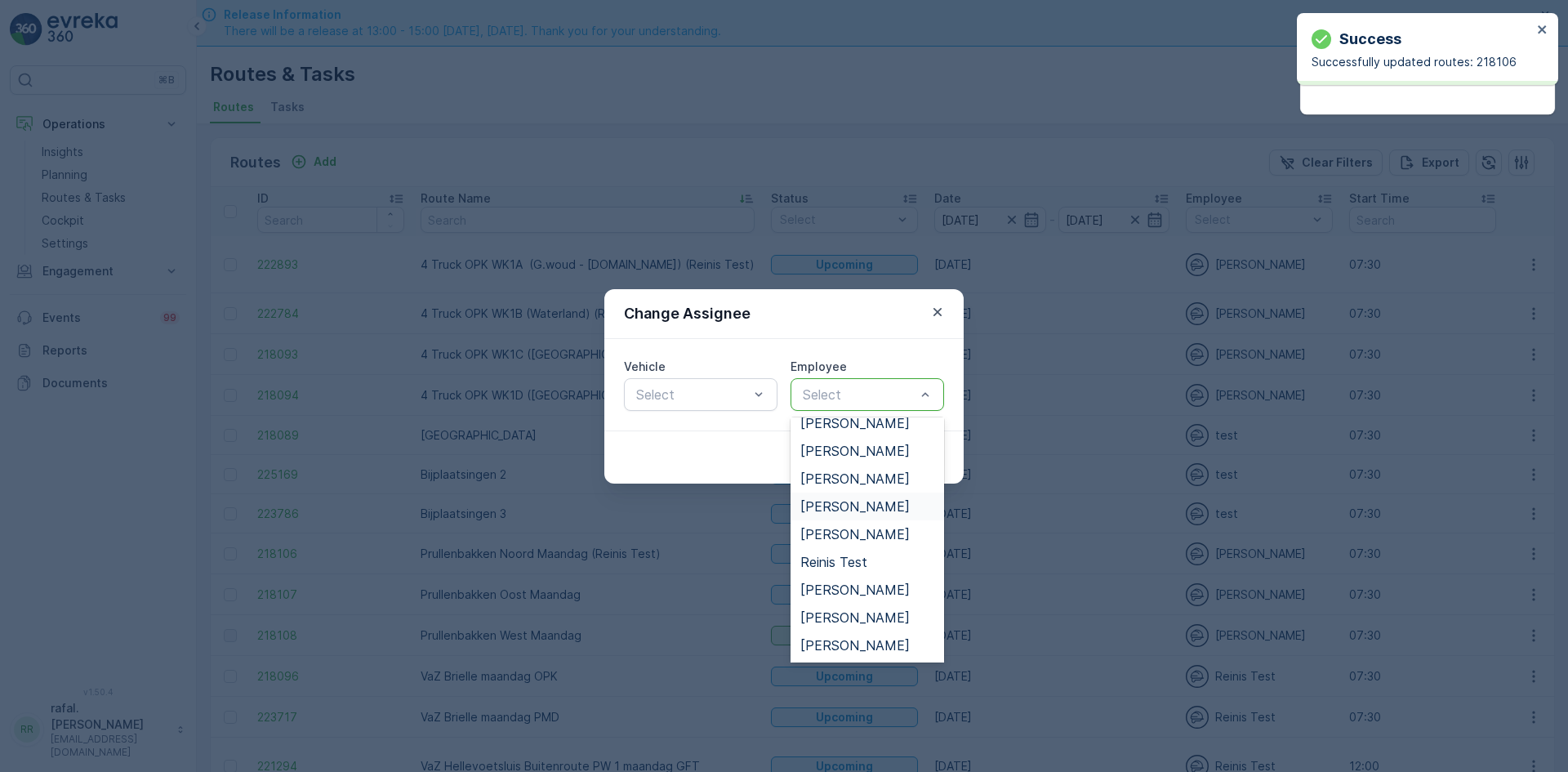
click at [851, 502] on span "[PERSON_NAME]" at bounding box center [855, 507] width 109 height 14
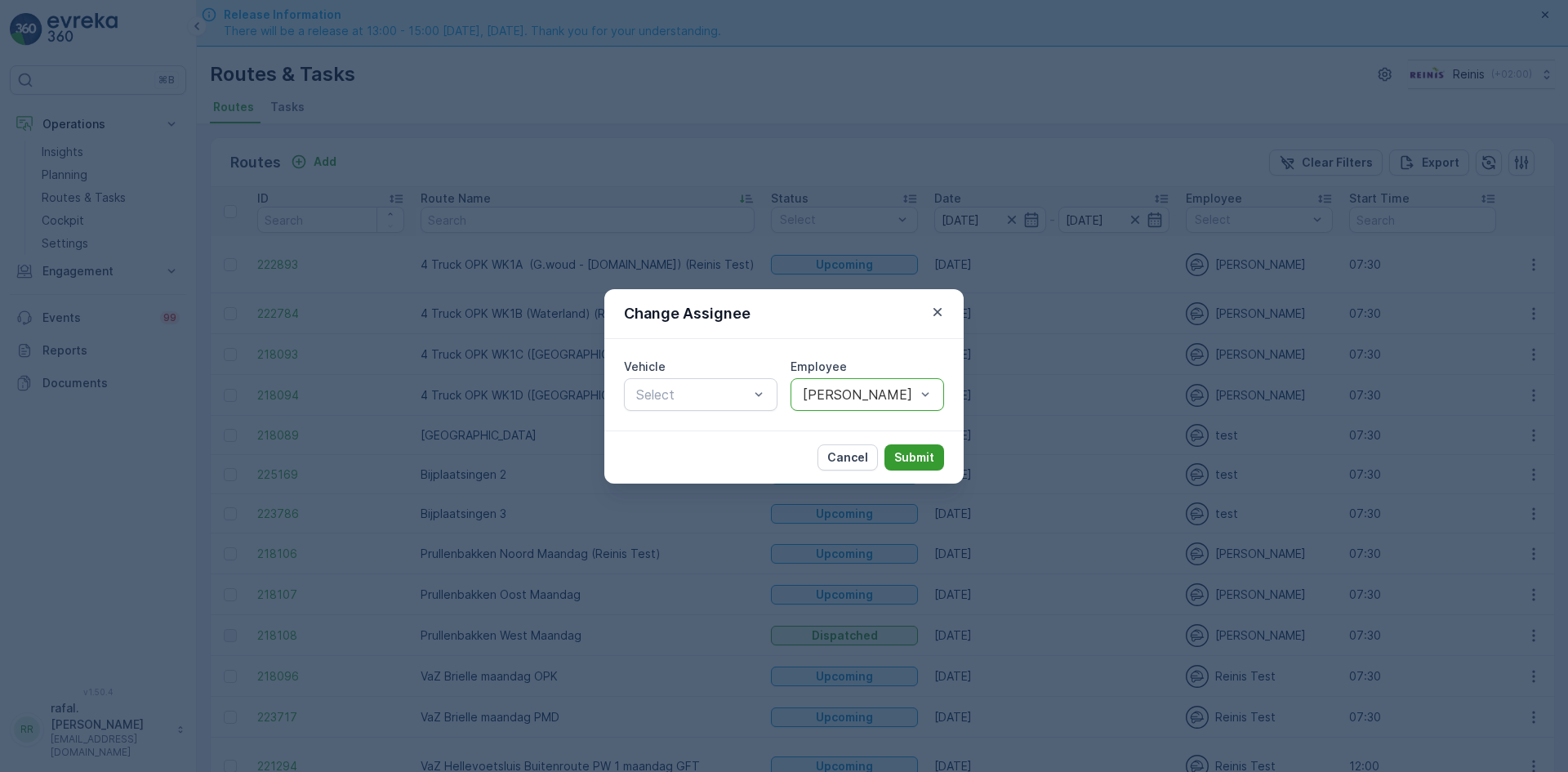
click at [908, 449] on p "Submit" at bounding box center [914, 457] width 40 height 16
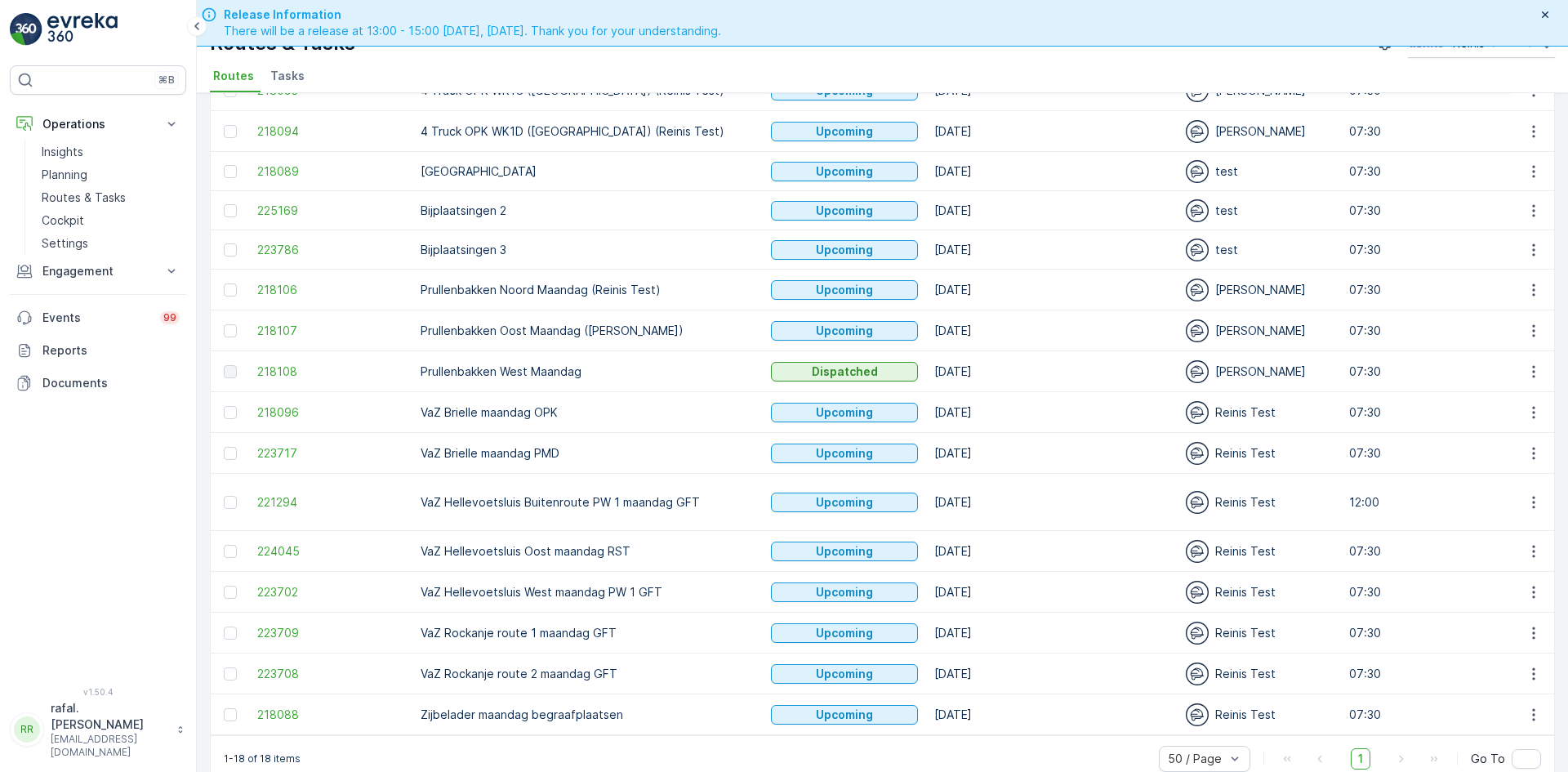
scroll to position [47, 0]
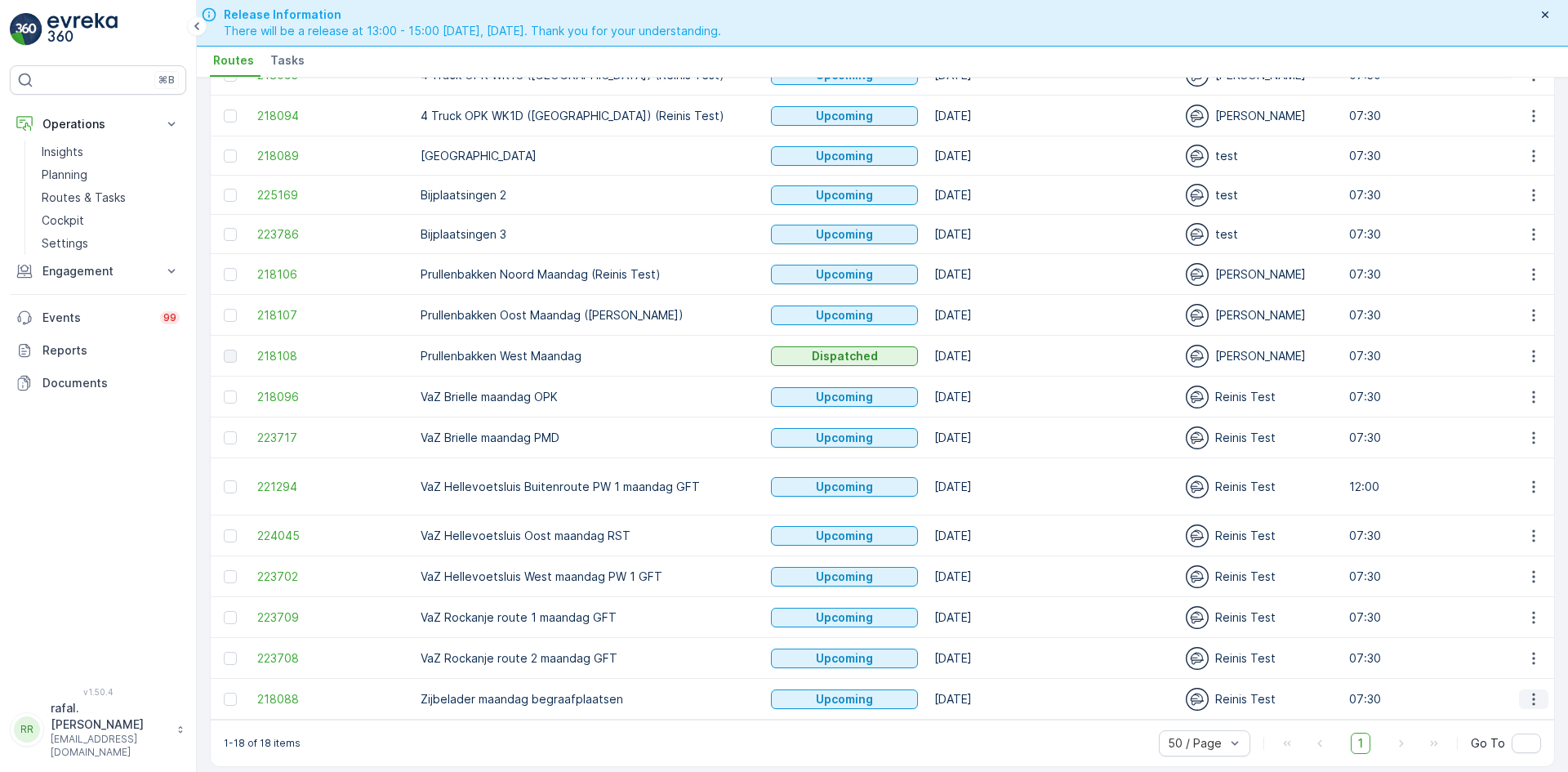
click at [1538, 690] on button "button" at bounding box center [1533, 699] width 30 height 20
click at [1485, 628] on span "Change Assignee" at bounding box center [1495, 628] width 96 height 16
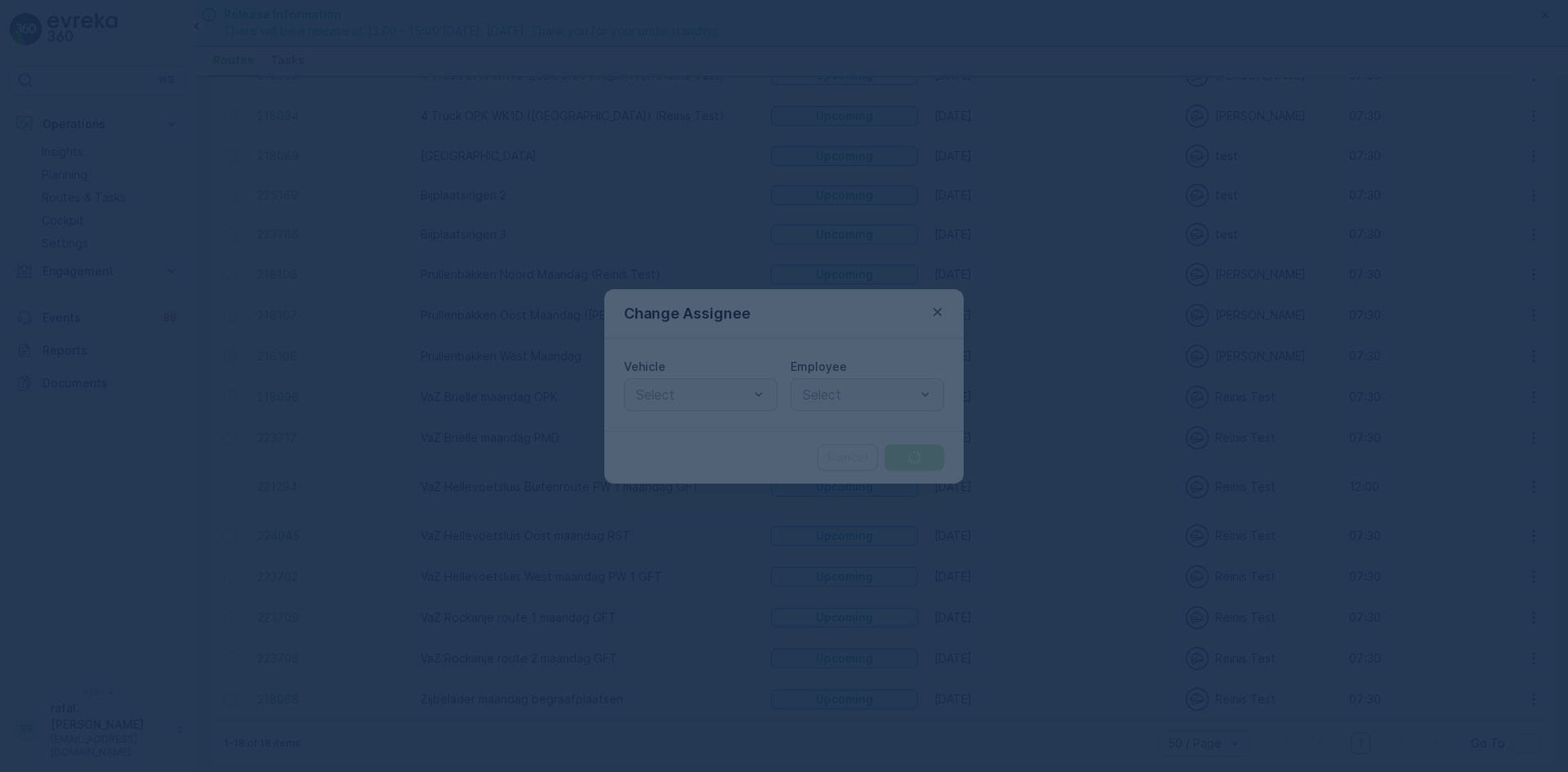
click at [848, 378] on div at bounding box center [784, 386] width 1568 height 772
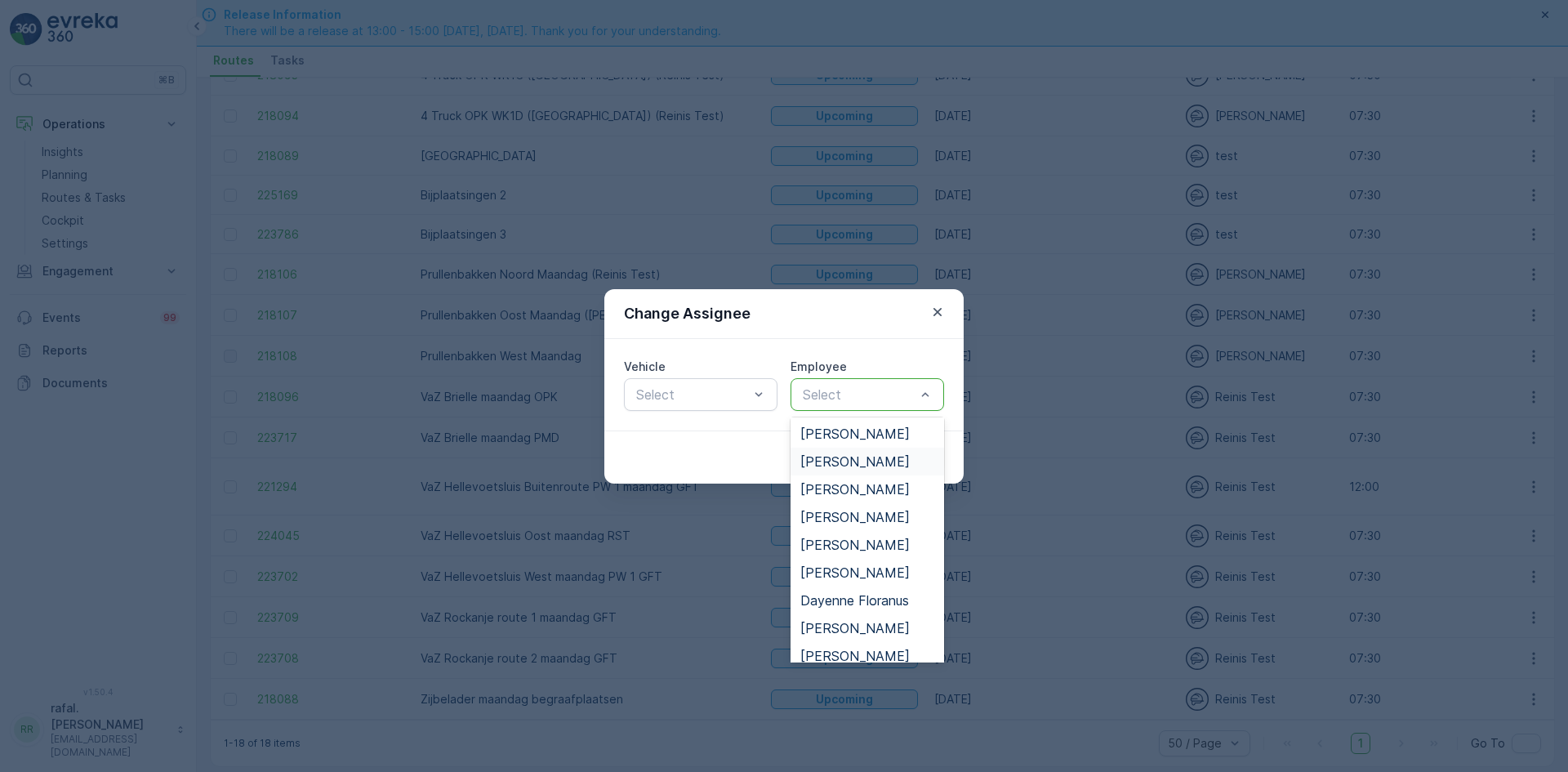
scroll to position [245, 0]
click at [885, 611] on span "[PERSON_NAME]" at bounding box center [855, 606] width 109 height 14
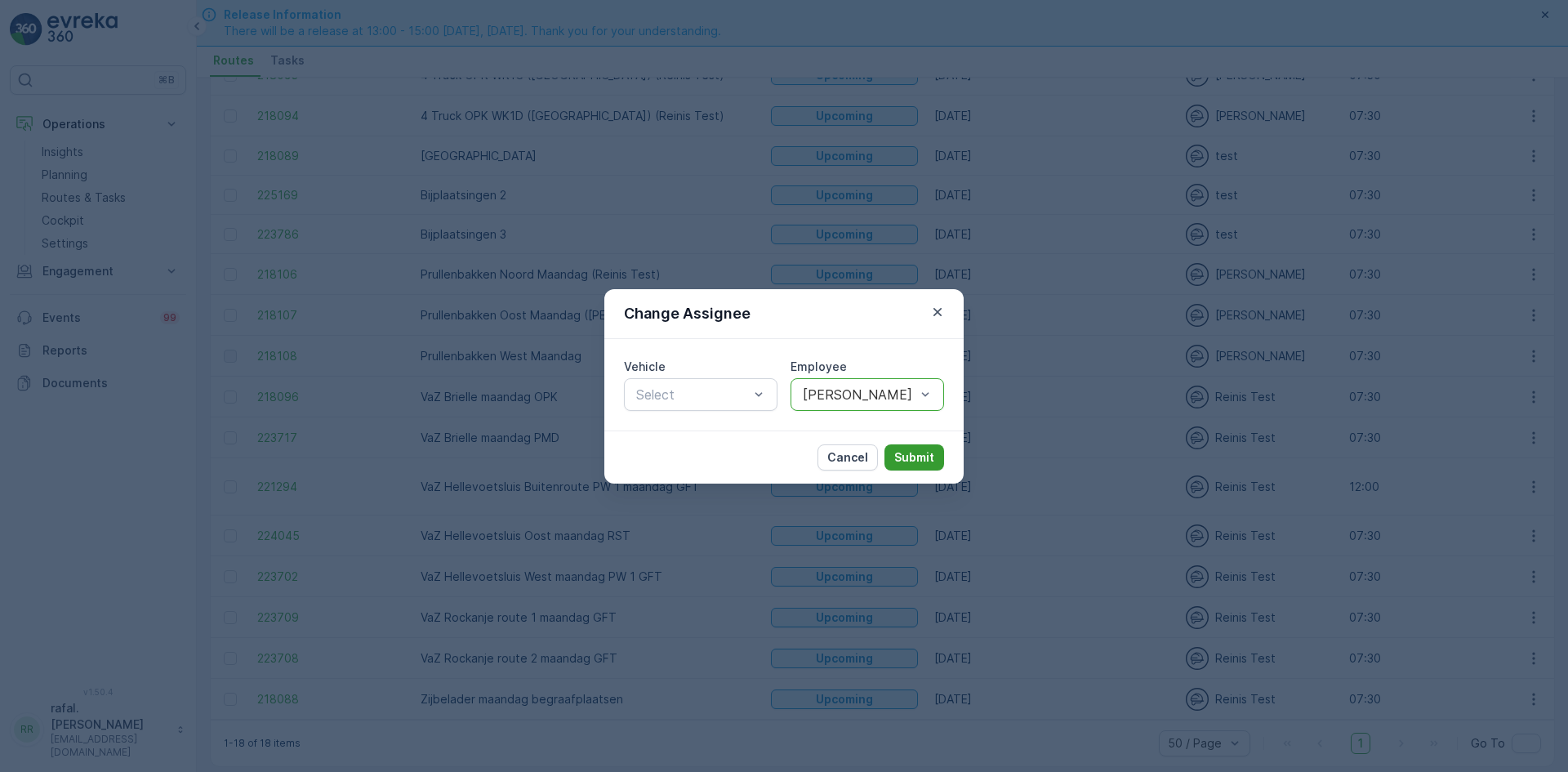
click at [909, 450] on p "Submit" at bounding box center [914, 457] width 40 height 16
